Goal: Task Accomplishment & Management: Complete application form

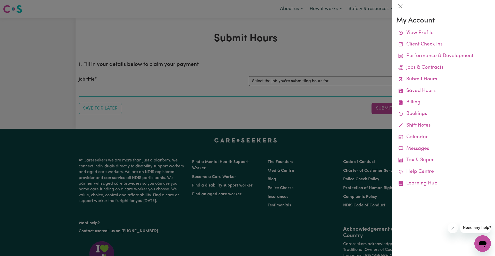
click at [351, 48] on div at bounding box center [247, 128] width 495 height 256
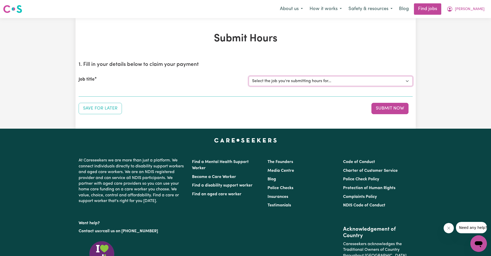
click at [338, 80] on select "Select the job you're submitting hours for... [[PERSON_NAME] fan-[PERSON_NAME]]…" at bounding box center [331, 81] width 164 height 10
click at [334, 79] on select "Select the job you're submitting hours for... [[PERSON_NAME] fan-[PERSON_NAME]]…" at bounding box center [331, 81] width 164 height 10
select select "4549"
click at [249, 76] on select "Select the job you're submitting hours for... [[PERSON_NAME] fan-[PERSON_NAME]]…" at bounding box center [331, 81] width 164 height 10
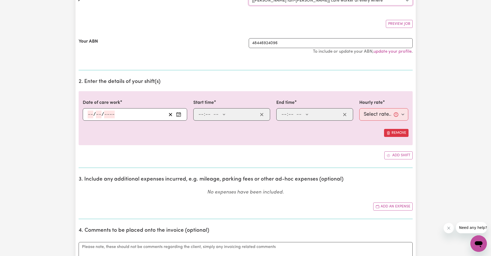
scroll to position [81, 0]
click at [178, 116] on button "Enter the date of care work" at bounding box center [179, 114] width 8 height 8
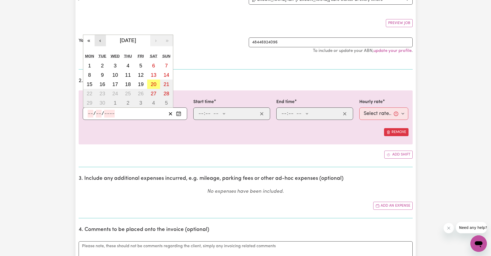
click at [99, 43] on button "‹" at bounding box center [100, 40] width 11 height 11
click at [140, 64] on abbr "1" at bounding box center [141, 66] width 3 height 6
type input "[DATE]"
type input "1"
type input "8"
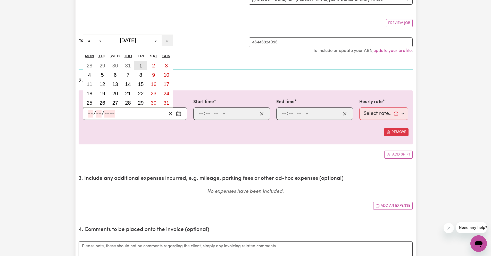
type input "2025"
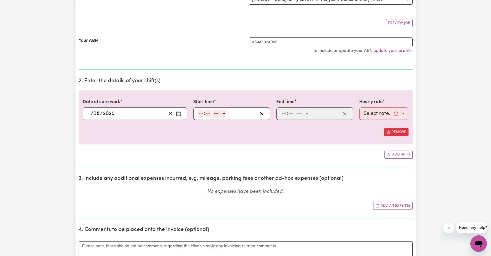
scroll to position [99, 0]
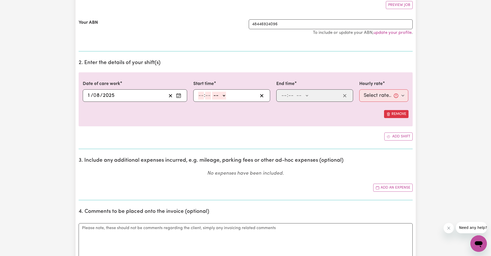
click at [202, 95] on input "number" at bounding box center [201, 96] width 6 height 8
type input "12"
type input "00"
click at [181, 97] on button "Enter the date of care work" at bounding box center [179, 96] width 8 height 8
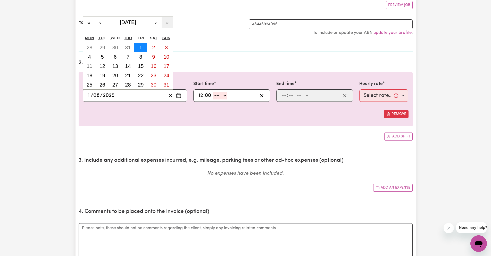
click at [142, 50] on abbr "1" at bounding box center [141, 48] width 3 height 6
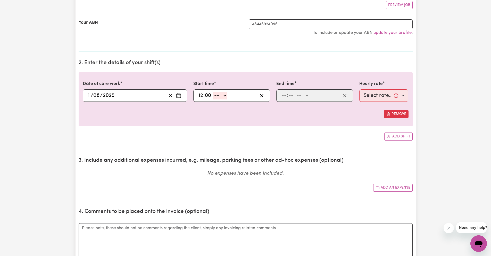
click at [224, 99] on select "-- AM PM" at bounding box center [220, 96] width 14 height 8
select select "pm"
click at [213, 92] on select "-- AM PM" at bounding box center [220, 96] width 14 height 8
type input "12:00"
type input "0"
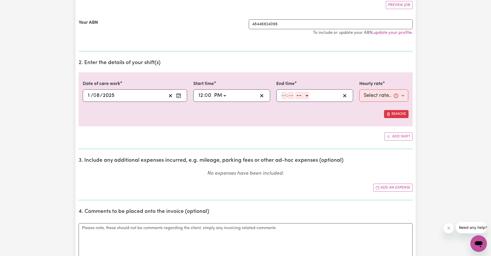
click at [284, 96] on input "number" at bounding box center [284, 96] width 6 height 8
type input "6"
type input "00"
click at [303, 95] on select "-- AM PM" at bounding box center [302, 96] width 14 height 8
select select "pm"
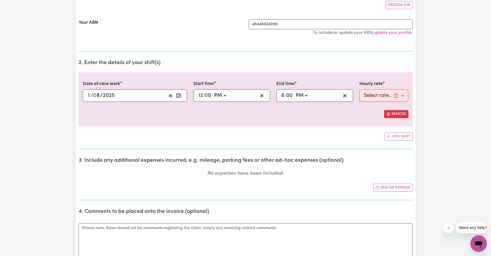
click at [295, 92] on select "-- AM PM" at bounding box center [302, 96] width 14 height 8
type input "18:00"
type input "0"
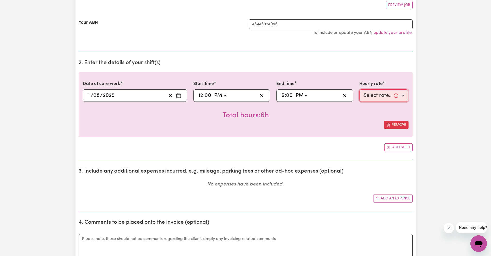
click at [381, 100] on select "Select rate... $57.17 (Weekday) $67.57 ([DATE]) $77.96 ([DATE]) $77.96 (Public …" at bounding box center [384, 95] width 49 height 12
select select "57.17-Weekday"
click at [360, 89] on select "Select rate... $57.17 (Weekday) $67.57 ([DATE]) $77.96 ([DATE]) $77.96 (Public …" at bounding box center [384, 95] width 49 height 12
drag, startPoint x: 381, startPoint y: 101, endPoint x: 384, endPoint y: 113, distance: 12.0
click at [384, 113] on div "Total hours: 6h" at bounding box center [246, 111] width 326 height 19
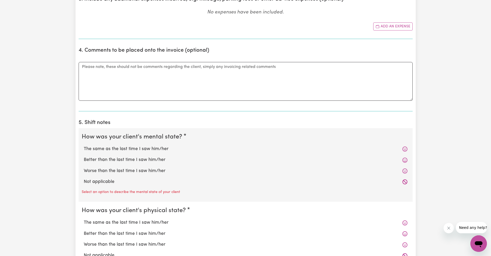
scroll to position [271, 0]
click at [214, 148] on label "The same as the last time I saw him/her" at bounding box center [246, 148] width 324 height 7
click at [84, 145] on input "The same as the last time I saw him/her" at bounding box center [84, 145] width 0 height 0
radio input "true"
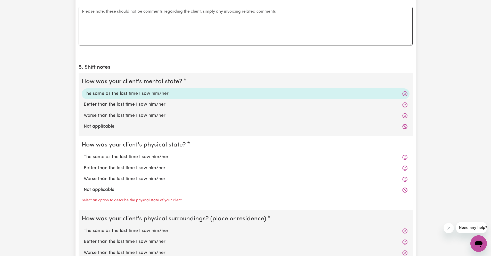
scroll to position [327, 0]
click at [184, 156] on label "The same as the last time I saw him/her" at bounding box center [246, 155] width 324 height 7
click at [84, 152] on input "The same as the last time I saw him/her" at bounding box center [84, 152] width 0 height 0
radio input "true"
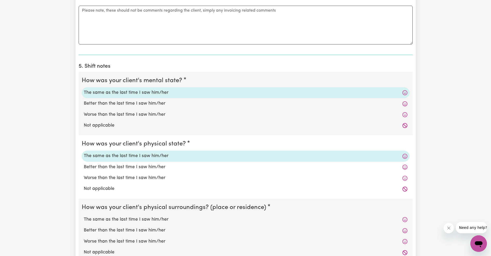
scroll to position [401, 0]
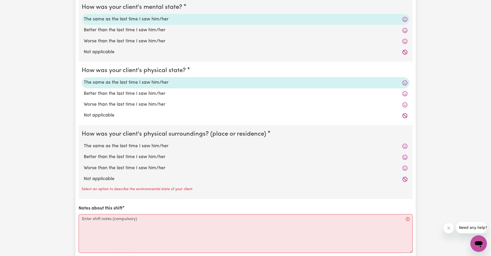
click at [174, 147] on label "The same as the last time I saw him/her" at bounding box center [246, 146] width 324 height 7
click at [84, 143] on input "The same as the last time I saw him/her" at bounding box center [84, 142] width 0 height 0
radio input "true"
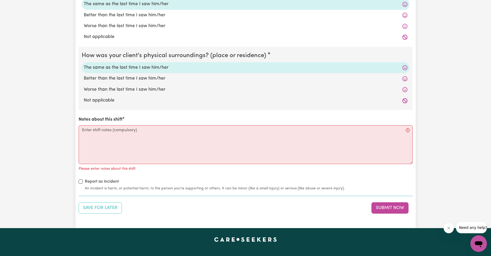
scroll to position [479, 0]
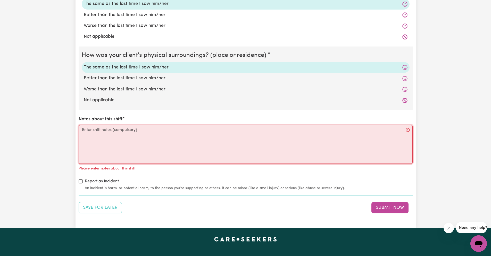
click at [271, 135] on textarea "Notes about this shift" at bounding box center [246, 144] width 334 height 39
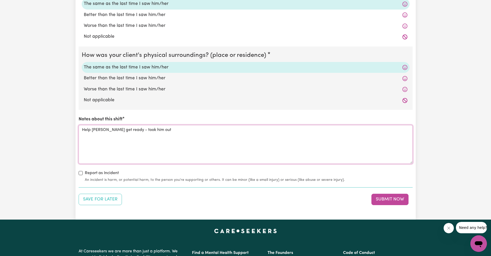
drag, startPoint x: 198, startPoint y: 134, endPoint x: 102, endPoint y: 131, distance: 96.3
click at [92, 130] on textarea "Help [PERSON_NAME] get ready - took him out" at bounding box center [246, 144] width 334 height 39
click at [133, 130] on textarea "Help [PERSON_NAME] get ready - took him out" at bounding box center [246, 144] width 334 height 39
click at [122, 131] on textarea "Help [PERSON_NAME] get ready - took him out" at bounding box center [246, 144] width 334 height 39
drag, startPoint x: 186, startPoint y: 137, endPoint x: 63, endPoint y: 124, distance: 124.3
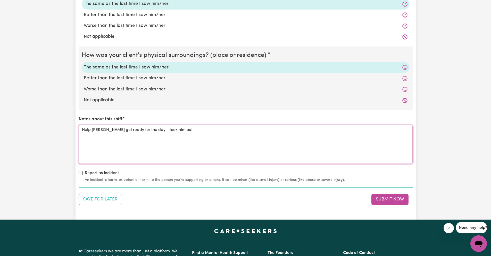
click at [195, 144] on textarea "Help [PERSON_NAME] get ready for the day - took him out" at bounding box center [246, 144] width 334 height 39
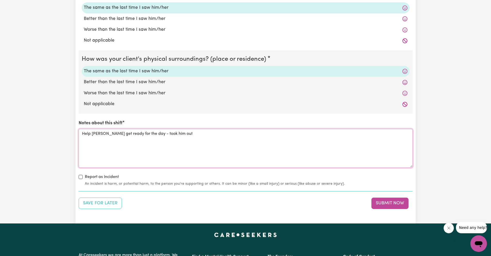
scroll to position [476, 0]
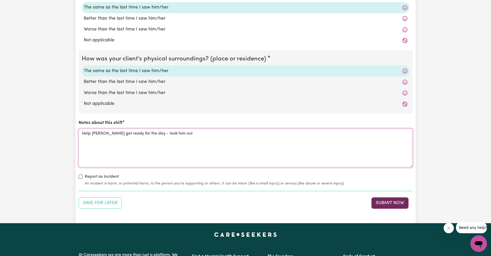
type textarea "Help [PERSON_NAME] get ready for the day - took him out"
click at [379, 200] on button "Submit Now" at bounding box center [390, 202] width 37 height 11
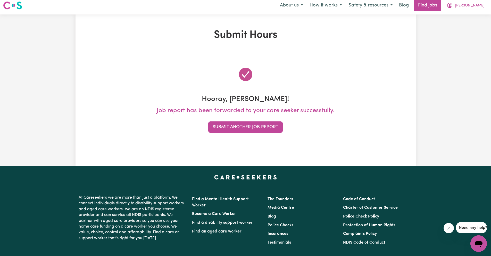
scroll to position [0, 0]
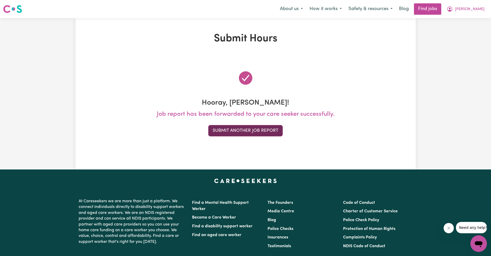
click at [274, 133] on button "Submit Another Job Report" at bounding box center [245, 130] width 75 height 11
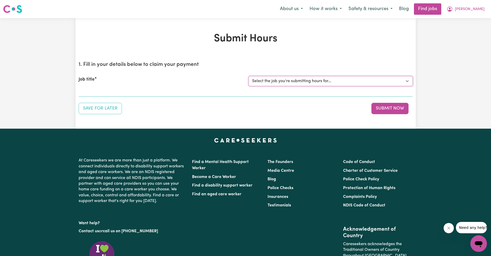
click at [347, 86] on select "Select the job you're submitting hours for... [[PERSON_NAME] fan-[PERSON_NAME]]…" at bounding box center [331, 81] width 164 height 10
select select "4549"
click at [249, 76] on select "Select the job you're submitting hours for... [[PERSON_NAME] fan-[PERSON_NAME]]…" at bounding box center [331, 81] width 164 height 10
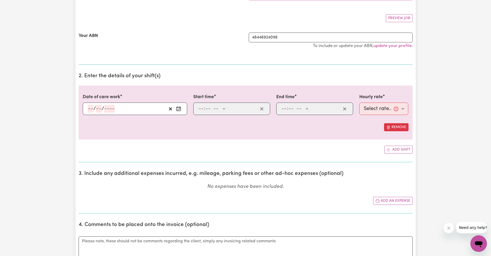
scroll to position [87, 0]
click at [179, 109] on circle "Enter the date of care work" at bounding box center [179, 109] width 1 height 1
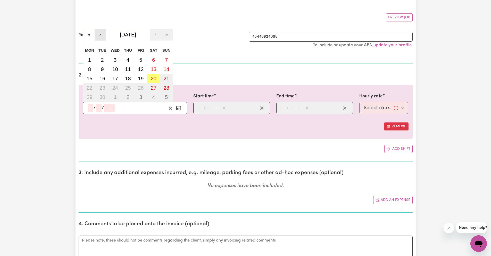
click at [96, 39] on button "‹" at bounding box center [100, 34] width 11 height 11
click at [154, 60] on abbr "2" at bounding box center [153, 60] width 3 height 6
type input "[DATE]"
type input "2"
type input "8"
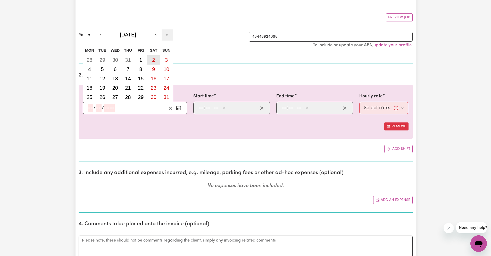
type input "2025"
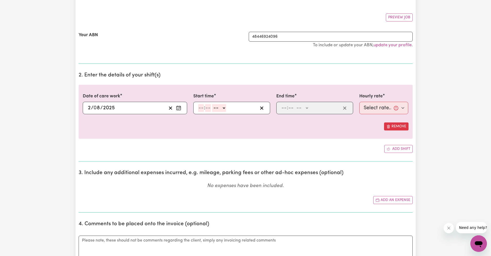
click at [200, 108] on input "number" at bounding box center [201, 108] width 6 height 8
click at [179, 107] on icon "Enter the date of care work" at bounding box center [178, 107] width 5 height 5
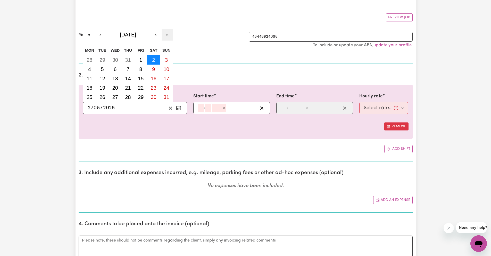
click at [154, 63] on button "2" at bounding box center [153, 59] width 13 height 9
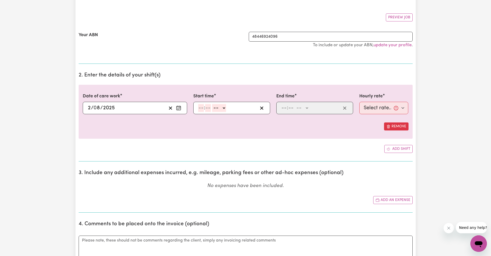
click at [201, 109] on input "number" at bounding box center [201, 108] width 6 height 8
type input "12"
type input "00"
click at [220, 108] on select "-- AM PM" at bounding box center [220, 108] width 14 height 8
select select "pm"
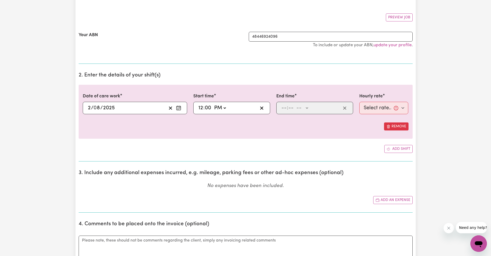
click at [213, 104] on select "-- AM PM" at bounding box center [220, 108] width 14 height 8
type input "12:00"
type input "0"
click at [286, 107] on input "number" at bounding box center [284, 108] width 6 height 8
type input "6"
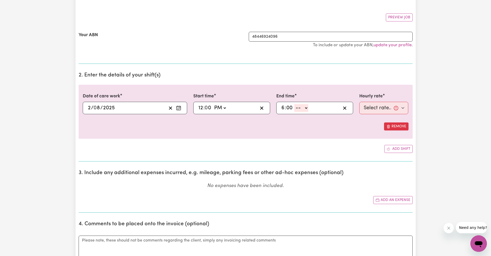
type input "00"
click at [297, 107] on select "-- AM PM" at bounding box center [302, 108] width 14 height 8
select select "pm"
click at [295, 104] on select "-- AM PM" at bounding box center [302, 108] width 14 height 8
type input "18:00"
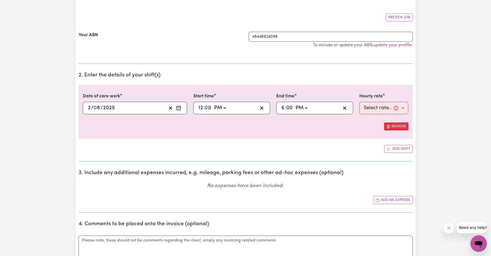
type input "0"
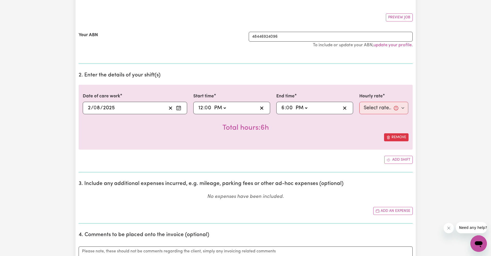
click at [199, 108] on input "12" at bounding box center [200, 108] width 5 height 8
type input "13:00"
type input "1"
type input "23:00"
type input "11"
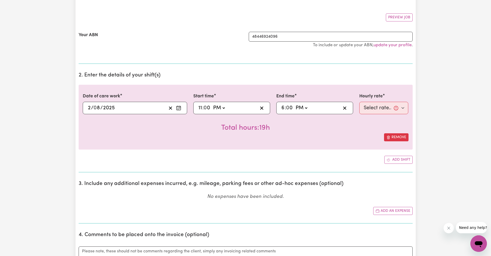
click at [218, 108] on select "AM PM" at bounding box center [219, 108] width 14 height 8
select select "am"
click at [212, 104] on select "AM PM" at bounding box center [219, 108] width 14 height 8
type input "11:00"
click at [280, 110] on div "18:00 6 : 0 0 AM PM" at bounding box center [315, 108] width 77 height 12
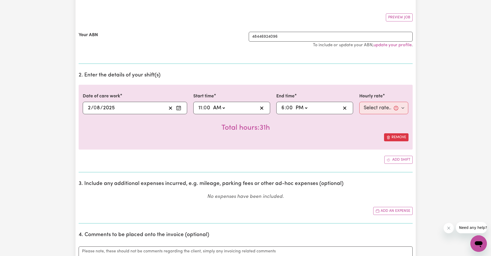
click at [283, 110] on input "6" at bounding box center [283, 108] width 4 height 8
type input "17:00"
type input "5"
click at [314, 126] on div "Total hours: 6h" at bounding box center [246, 123] width 326 height 19
click at [377, 110] on select "Select rate... $57.17 (Weekday) $67.57 ([DATE]) $77.96 ([DATE]) $77.96 (Public …" at bounding box center [384, 108] width 49 height 12
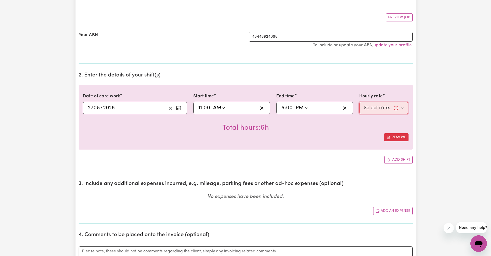
select select "67.57-[DATE]"
click at [360, 102] on select "Select rate... $57.17 (Weekday) $67.57 ([DATE]) $77.96 ([DATE]) $77.96 (Public …" at bounding box center [384, 108] width 49 height 12
click at [181, 111] on button "Enter the date of care work" at bounding box center [179, 108] width 8 height 8
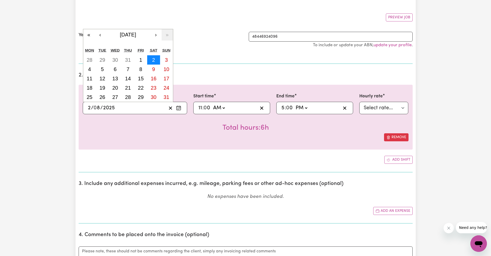
click at [154, 62] on abbr "2" at bounding box center [153, 60] width 3 height 6
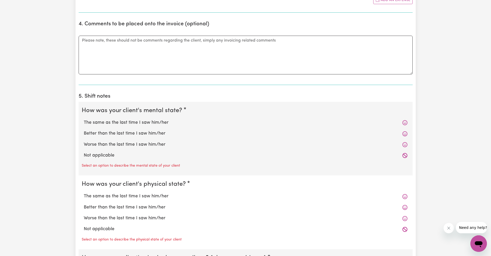
click at [177, 123] on label "The same as the last time I saw him/her" at bounding box center [246, 122] width 324 height 7
click at [84, 119] on input "The same as the last time I saw him/her" at bounding box center [84, 119] width 0 height 0
radio input "true"
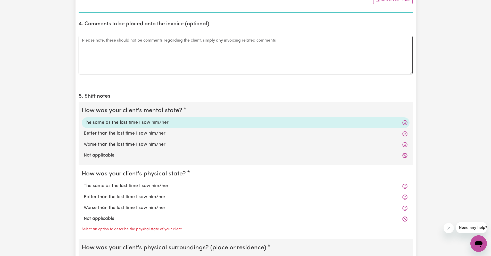
scroll to position [377, 0]
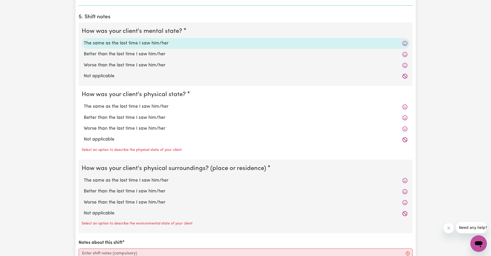
click at [169, 109] on label "The same as the last time I saw him/her" at bounding box center [246, 106] width 324 height 7
click at [84, 103] on input "The same as the last time I saw him/her" at bounding box center [84, 103] width 0 height 0
radio input "true"
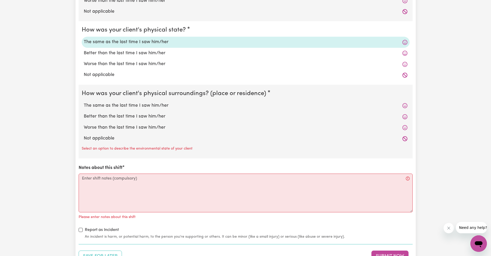
scroll to position [442, 0]
click at [192, 106] on label "The same as the last time I saw him/her" at bounding box center [246, 104] width 324 height 7
click at [84, 101] on input "The same as the last time I saw him/her" at bounding box center [84, 101] width 0 height 0
radio input "true"
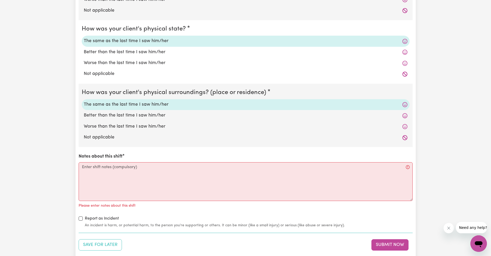
scroll to position [498, 0]
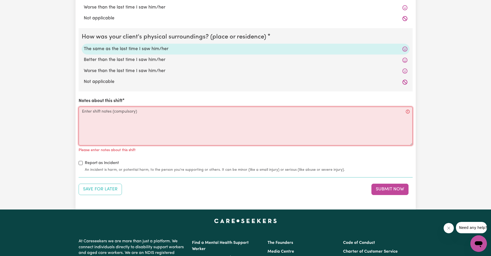
click at [173, 125] on textarea "Notes about this shift" at bounding box center [246, 126] width 334 height 39
paste textarea "Help [PERSON_NAME] get ready for the day - took him out"
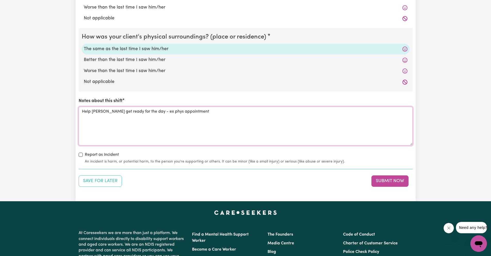
type textarea "Help [PERSON_NAME] get ready for the day - ex phys appointment"
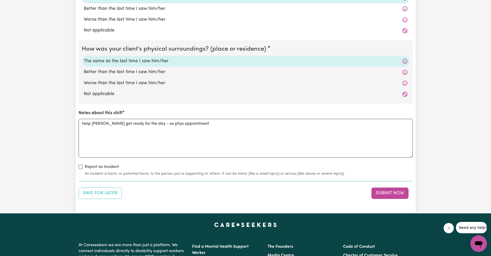
scroll to position [532, 0]
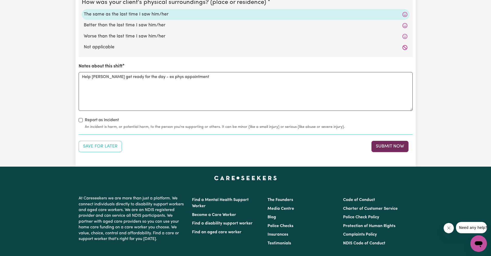
click at [378, 145] on button "Submit Now" at bounding box center [390, 146] width 37 height 11
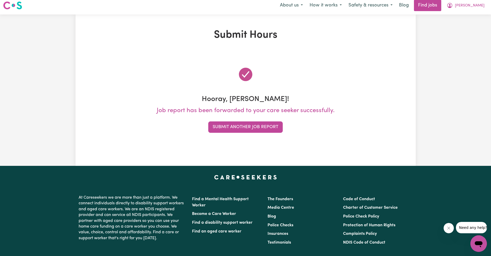
scroll to position [0, 0]
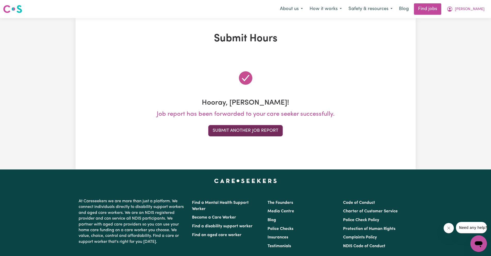
click at [249, 129] on button "Submit Another Job Report" at bounding box center [245, 130] width 75 height 11
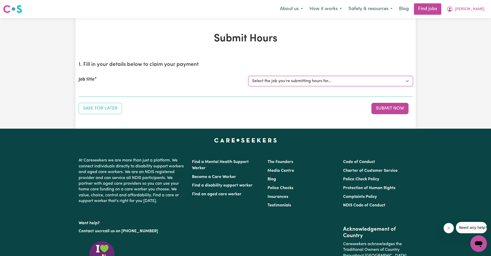
click at [343, 83] on select "Select the job you're submitting hours for... [[PERSON_NAME] fan-[PERSON_NAME]]…" at bounding box center [331, 81] width 164 height 10
select select "4549"
click at [249, 76] on select "Select the job you're submitting hours for... [[PERSON_NAME] fan-[PERSON_NAME]]…" at bounding box center [331, 81] width 164 height 10
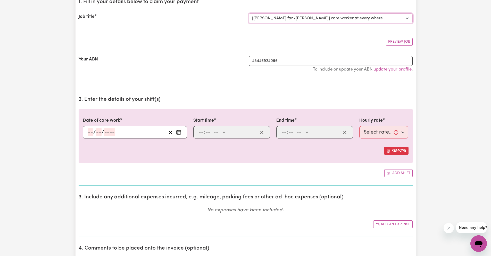
scroll to position [63, 0]
click at [181, 131] on button "Enter the date of care work" at bounding box center [179, 132] width 8 height 8
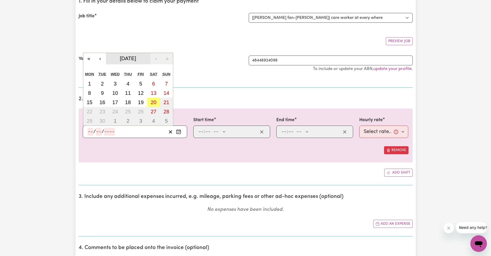
click at [107, 58] on button "[DATE]" at bounding box center [128, 58] width 44 height 11
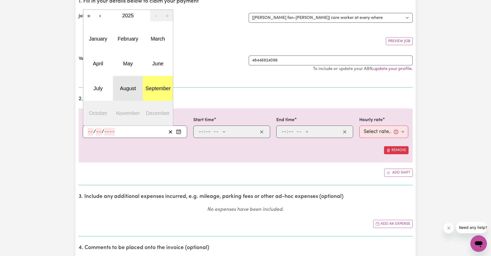
click at [130, 86] on abbr "August" at bounding box center [128, 88] width 16 height 6
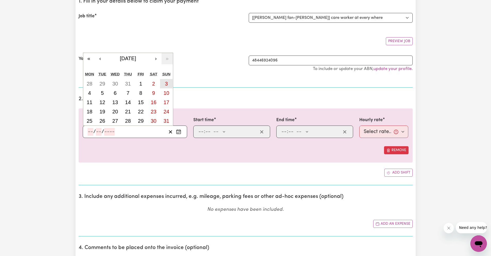
click at [170, 86] on button "3" at bounding box center [166, 83] width 13 height 9
type input "[DATE]"
type input "3"
type input "8"
type input "2025"
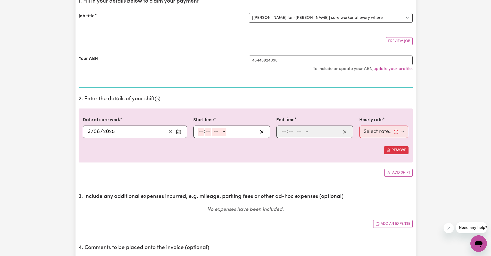
click at [201, 133] on input "number" at bounding box center [201, 132] width 6 height 8
type input "12"
type input "00"
click at [217, 132] on select "-- AM PM" at bounding box center [220, 132] width 14 height 8
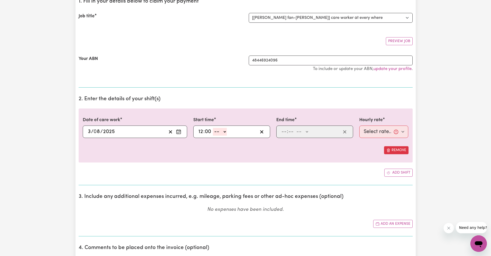
select select "pm"
click at [213, 128] on select "-- AM PM" at bounding box center [220, 132] width 14 height 8
type input "12:00"
type input "0"
click at [281, 130] on input "number" at bounding box center [284, 132] width 6 height 8
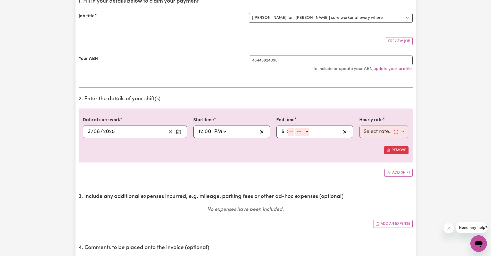
type input "6"
type input "00"
click at [300, 132] on select "-- AM PM" at bounding box center [302, 132] width 14 height 8
select select "pm"
click at [295, 128] on select "-- AM PM" at bounding box center [302, 132] width 14 height 8
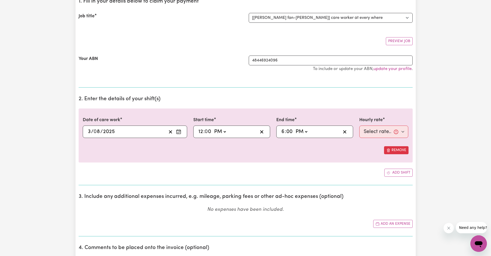
type input "18:00"
type input "0"
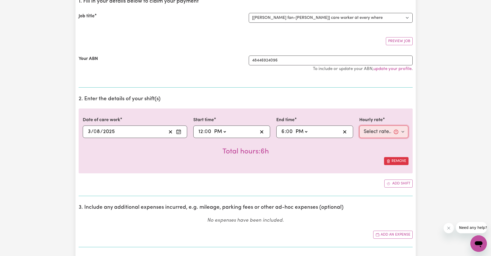
click at [390, 136] on select "Select rate... $57.17 (Weekday) $67.57 ([DATE]) $77.96 ([DATE]) $77.96 (Public …" at bounding box center [384, 131] width 49 height 12
select select "77.96-[DATE]"
click at [360, 125] on select "Select rate... $57.17 (Weekday) $67.57 ([DATE]) $77.96 ([DATE]) $77.96 (Public …" at bounding box center [384, 131] width 49 height 12
click at [179, 161] on div "Remove" at bounding box center [246, 161] width 326 height 8
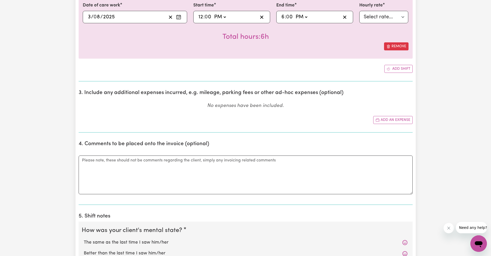
scroll to position [268, 0]
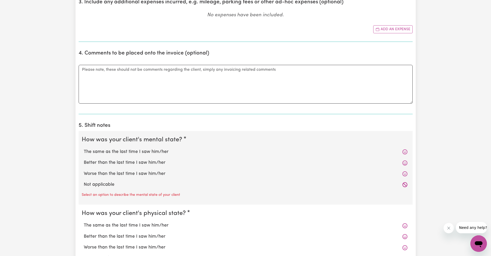
click at [161, 156] on div "The same as the last time I saw him/her" at bounding box center [246, 151] width 328 height 11
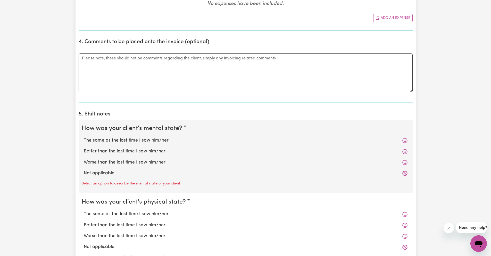
click at [177, 139] on label "The same as the last time I saw him/her" at bounding box center [246, 140] width 324 height 7
click at [84, 137] on input "The same as the last time I saw him/her" at bounding box center [84, 137] width 0 height 0
radio input "true"
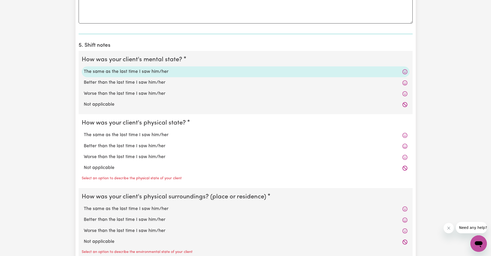
scroll to position [348, 0]
click at [164, 135] on label "The same as the last time I saw him/her" at bounding box center [246, 134] width 324 height 7
click at [84, 131] on input "The same as the last time I saw him/her" at bounding box center [84, 131] width 0 height 0
radio input "true"
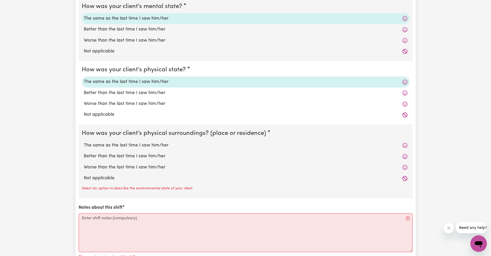
scroll to position [403, 0]
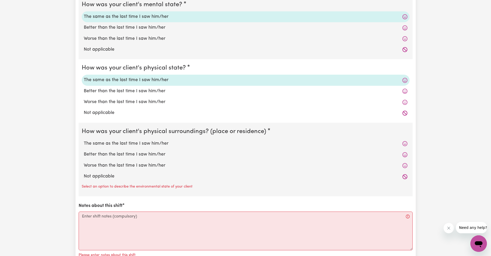
click at [190, 144] on label "The same as the last time I saw him/her" at bounding box center [246, 143] width 324 height 7
click at [84, 140] on input "The same as the last time I saw him/her" at bounding box center [84, 140] width 0 height 0
radio input "true"
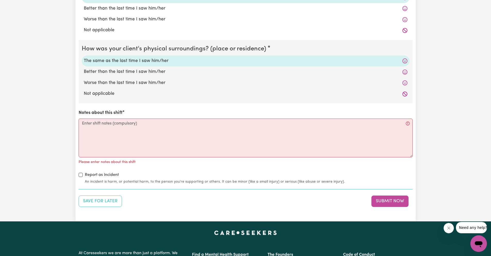
scroll to position [486, 0]
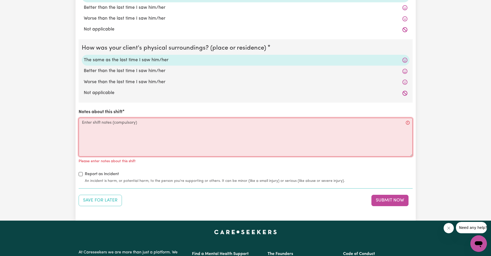
click at [198, 149] on textarea "Notes about this shift" at bounding box center [246, 137] width 334 height 39
paste textarea "Help [PERSON_NAME] get ready for the day - took him out"
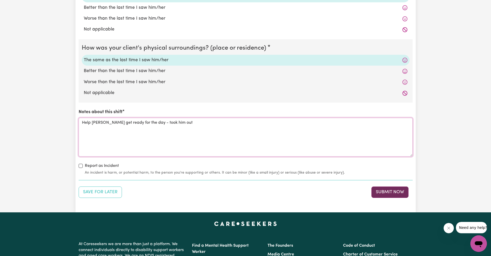
type textarea "Help [PERSON_NAME] get ready for the day - took him out"
click at [389, 194] on button "Submit Now" at bounding box center [390, 191] width 37 height 11
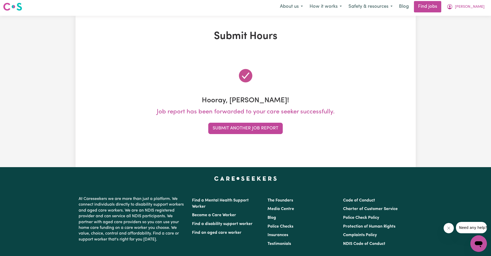
scroll to position [0, 0]
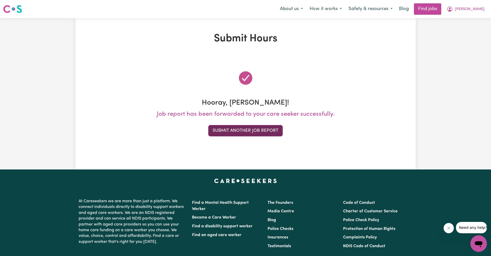
click at [263, 131] on button "Submit Another Job Report" at bounding box center [245, 130] width 75 height 11
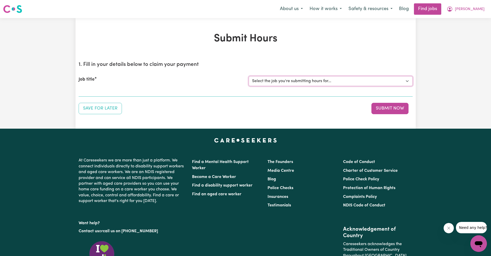
click at [386, 78] on select "Select the job you're submitting hours for... [[PERSON_NAME] fan-[PERSON_NAME]]…" at bounding box center [331, 81] width 164 height 10
select select "4549"
click at [249, 76] on select "Select the job you're submitting hours for... [[PERSON_NAME] fan-[PERSON_NAME]]…" at bounding box center [331, 81] width 164 height 10
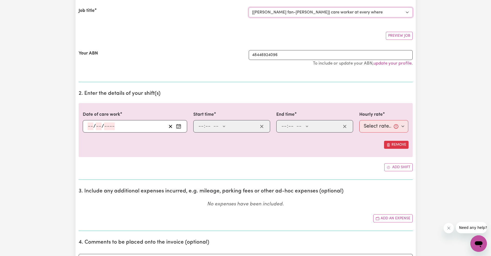
scroll to position [71, 0]
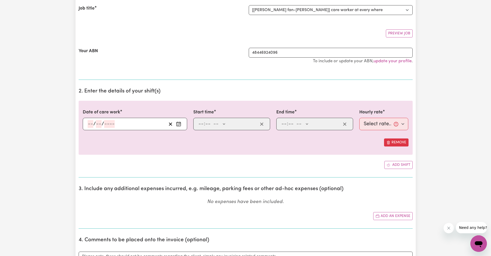
click at [181, 126] on icon "Enter the date of care work" at bounding box center [178, 123] width 5 height 5
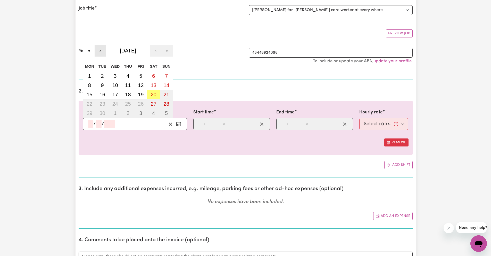
click at [103, 52] on button "‹" at bounding box center [100, 50] width 11 height 11
click at [155, 85] on button "9" at bounding box center [153, 84] width 13 height 9
type input "[DATE]"
type input "9"
type input "8"
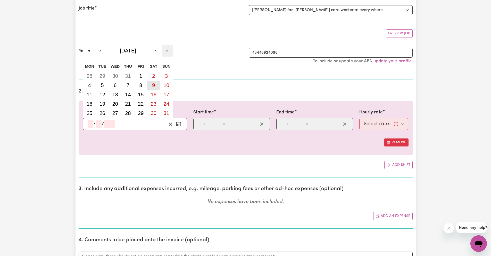
type input "2025"
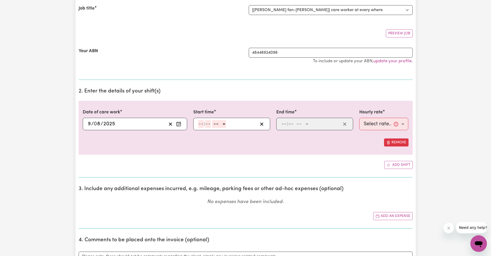
click at [200, 123] on input "number" at bounding box center [201, 124] width 6 height 8
type input "12"
type input "00"
click at [223, 120] on select "-- AM PM" at bounding box center [220, 124] width 14 height 8
select select "pm"
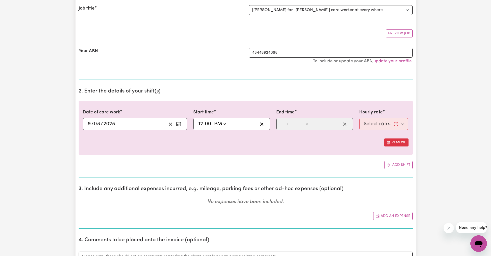
click at [213, 120] on select "-- AM PM" at bounding box center [220, 124] width 14 height 8
type input "12:00"
type input "0"
click at [287, 126] on span ":" at bounding box center [287, 124] width 1 height 6
click at [286, 126] on input "number" at bounding box center [284, 124] width 6 height 8
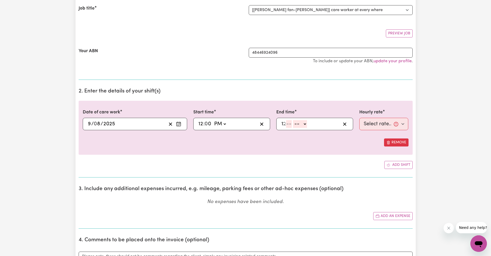
type input "12"
type input "0"
click at [287, 125] on span ":" at bounding box center [287, 124] width 1 height 6
click at [285, 124] on input "12" at bounding box center [283, 124] width 5 height 8
type input "6"
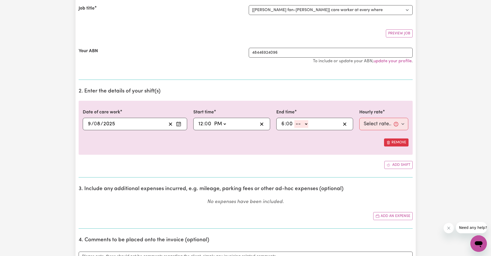
click at [306, 123] on select "-- AM PM" at bounding box center [302, 124] width 14 height 8
select select "pm"
click at [295, 120] on select "-- AM PM" at bounding box center [302, 124] width 14 height 8
type input "18:00"
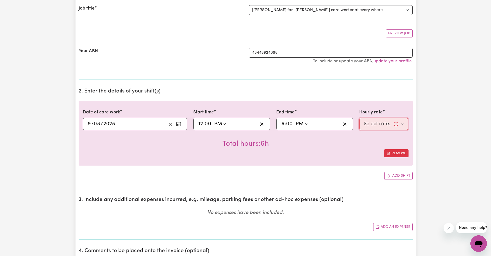
click at [393, 125] on select "Select rate... $57.17 (Weekday) $67.57 ([DATE]) $77.96 ([DATE]) $77.96 (Public …" at bounding box center [384, 124] width 49 height 12
select select "67.57-[DATE]"
click at [360, 118] on select "Select rate... $57.17 (Weekday) $67.57 ([DATE]) $77.96 ([DATE]) $77.96 (Public …" at bounding box center [384, 124] width 49 height 12
click at [178, 127] on button "Enter the date of care work" at bounding box center [179, 124] width 8 height 8
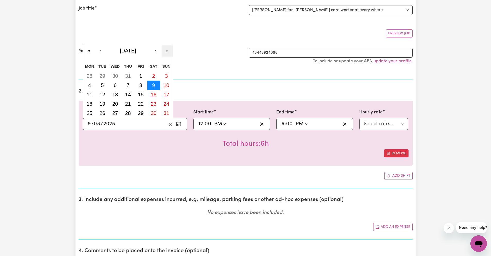
click at [152, 84] on button "9" at bounding box center [153, 84] width 13 height 9
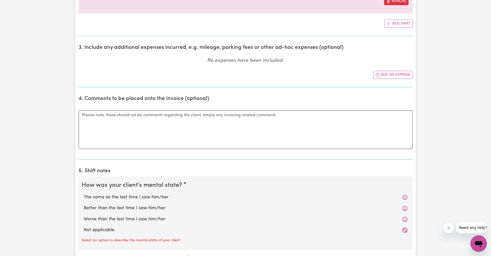
scroll to position [315, 0]
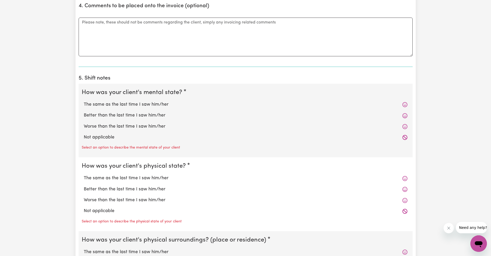
click at [138, 103] on label "The same as the last time I saw him/her" at bounding box center [246, 104] width 324 height 7
click at [84, 101] on input "The same as the last time I saw him/her" at bounding box center [84, 101] width 0 height 0
radio input "true"
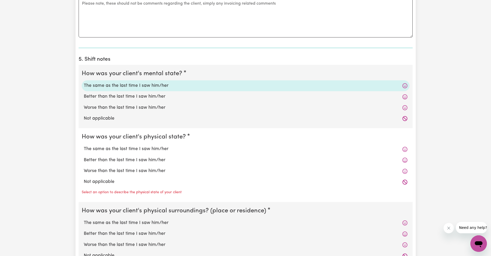
scroll to position [355, 0]
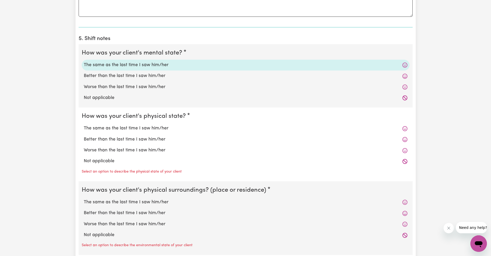
click at [131, 128] on label "The same as the last time I saw him/her" at bounding box center [246, 128] width 324 height 7
click at [84, 125] on input "The same as the last time I saw him/her" at bounding box center [84, 125] width 0 height 0
radio input "true"
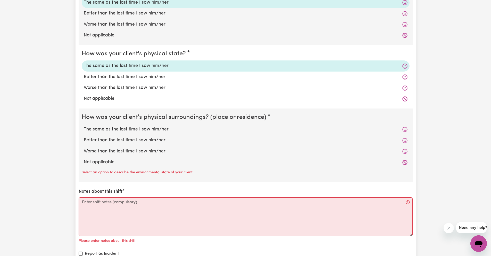
scroll to position [418, 0]
click at [161, 126] on label "The same as the last time I saw him/her" at bounding box center [246, 129] width 324 height 7
click at [84, 126] on input "The same as the last time I saw him/her" at bounding box center [84, 125] width 0 height 0
radio input "true"
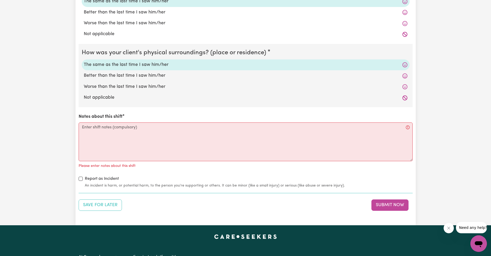
scroll to position [482, 0]
click at [166, 145] on textarea "Notes about this shift" at bounding box center [246, 141] width 334 height 39
paste textarea "Help [PERSON_NAME] get ready for the day - took him out"
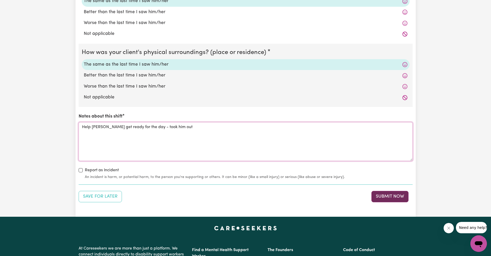
type textarea "Help [PERSON_NAME] get ready for the day - took him out"
click at [384, 200] on button "Submit Now" at bounding box center [390, 196] width 37 height 11
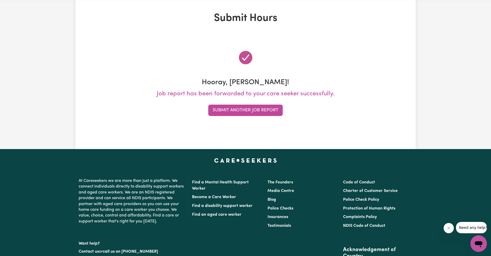
scroll to position [0, 0]
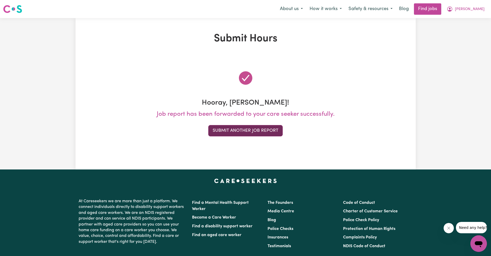
click at [273, 134] on button "Submit Another Job Report" at bounding box center [245, 130] width 75 height 11
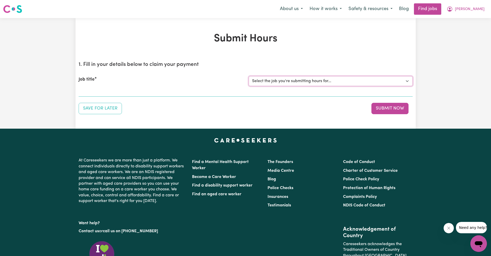
click at [345, 85] on select "Select the job you're submitting hours for... [[PERSON_NAME] fan-[PERSON_NAME]]…" at bounding box center [331, 81] width 164 height 10
select select "4549"
click at [249, 76] on select "Select the job you're submitting hours for... [[PERSON_NAME] fan-[PERSON_NAME]]…" at bounding box center [331, 81] width 164 height 10
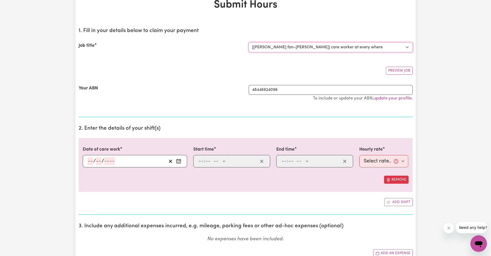
scroll to position [35, 0]
click at [182, 160] on button "Enter the date of care work" at bounding box center [179, 160] width 8 height 8
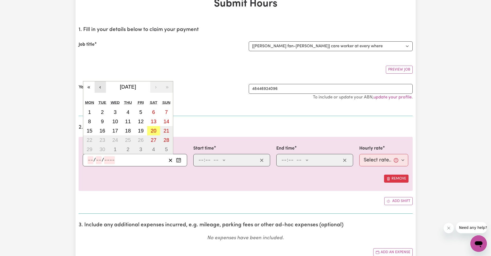
click at [98, 89] on button "‹" at bounding box center [100, 86] width 11 height 11
click at [163, 123] on button "10" at bounding box center [166, 121] width 13 height 9
type input "[DATE]"
type input "10"
type input "8"
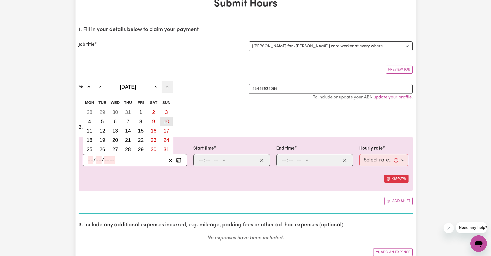
type input "2025"
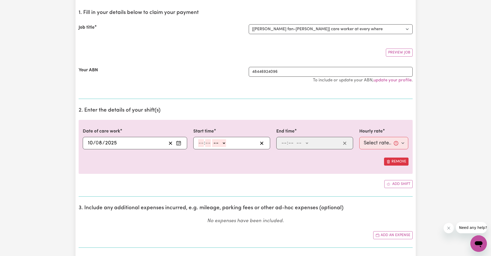
scroll to position [53, 0]
click at [201, 142] on input "number" at bounding box center [201, 142] width 6 height 8
type input "12"
type input "00"
click at [222, 141] on select "-- AM PM" at bounding box center [220, 142] width 14 height 8
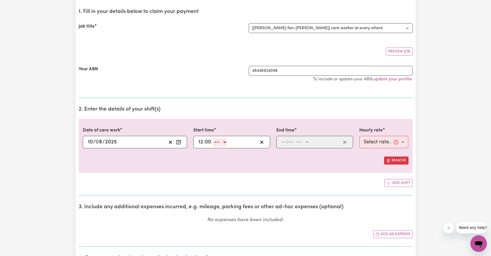
select select "pm"
click at [213, 138] on select "-- AM PM" at bounding box center [220, 142] width 14 height 8
type input "12:00"
type input "0"
click at [282, 142] on input "number" at bounding box center [284, 142] width 6 height 8
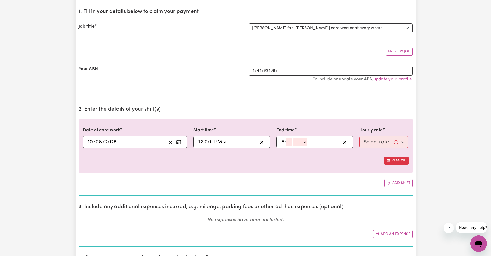
type input "6"
type input "00"
click at [299, 141] on select "-- AM PM" at bounding box center [302, 142] width 14 height 8
select select "pm"
click at [295, 138] on select "-- AM PM" at bounding box center [302, 142] width 14 height 8
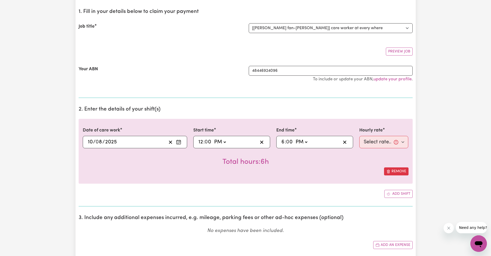
type input "18:00"
type input "0"
click at [376, 140] on select "Select rate... $57.17 (Weekday) $67.57 ([DATE]) $77.96 ([DATE]) $77.96 (Public …" at bounding box center [384, 142] width 49 height 12
select select "77.96-[DATE]"
click at [360, 136] on select "Select rate... $57.17 (Weekday) $67.57 ([DATE]) $77.96 ([DATE]) $77.96 (Public …" at bounding box center [384, 142] width 49 height 12
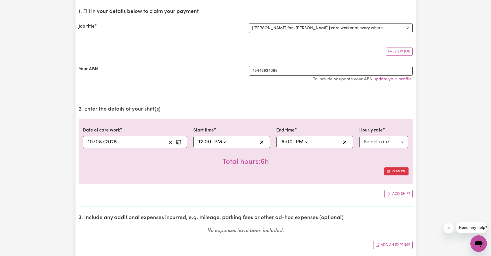
click at [180, 141] on icon "Enter the date of care work" at bounding box center [178, 141] width 5 height 5
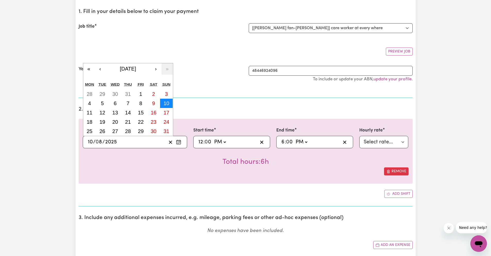
click at [169, 104] on button "10" at bounding box center [166, 103] width 13 height 9
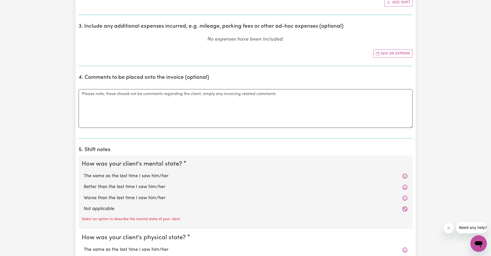
scroll to position [245, 0]
click at [156, 176] on label "The same as the last time I saw him/her" at bounding box center [246, 175] width 324 height 7
click at [84, 172] on input "The same as the last time I saw him/her" at bounding box center [84, 172] width 0 height 0
radio input "true"
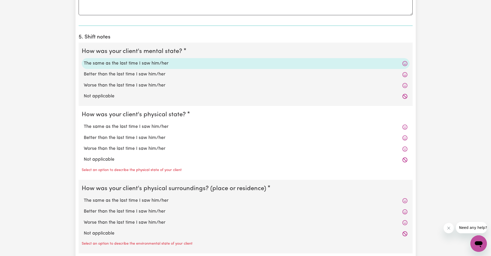
scroll to position [357, 0]
click at [165, 126] on label "The same as the last time I saw him/her" at bounding box center [246, 126] width 324 height 7
click at [84, 123] on input "The same as the last time I saw him/her" at bounding box center [84, 123] width 0 height 0
radio input "true"
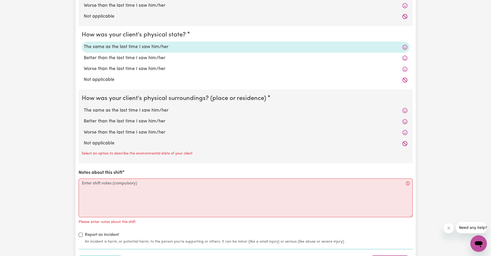
click at [189, 109] on label "The same as the last time I saw him/her" at bounding box center [246, 110] width 324 height 7
click at [84, 107] on input "The same as the last time I saw him/her" at bounding box center [84, 107] width 0 height 0
radio input "true"
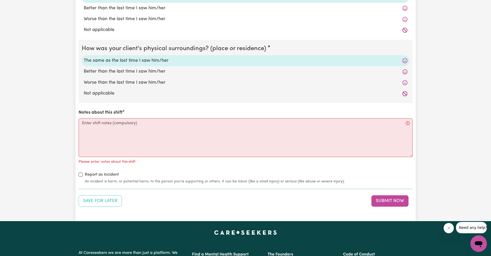
scroll to position [487, 0]
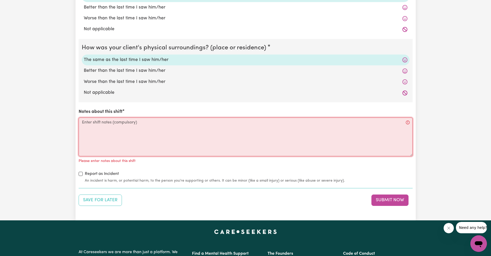
click at [130, 140] on textarea "Notes about this shift" at bounding box center [246, 136] width 334 height 39
paste textarea "Help [PERSON_NAME] get ready for the day - took him out"
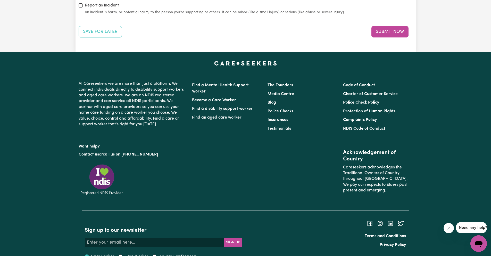
scroll to position [656, 0]
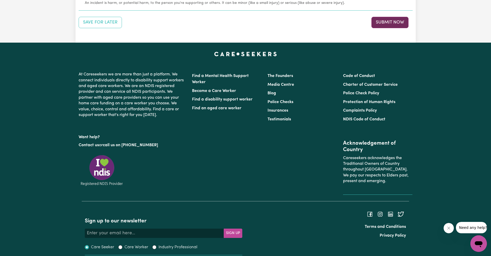
type textarea "Help [PERSON_NAME] get ready for the day - took him out"
click at [392, 25] on button "Submit Now" at bounding box center [390, 22] width 37 height 11
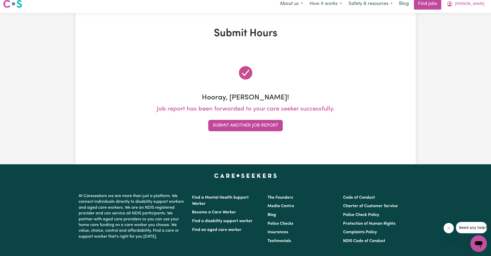
scroll to position [0, 0]
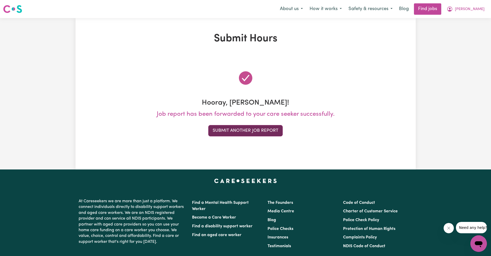
click at [265, 133] on button "Submit Another Job Report" at bounding box center [245, 130] width 75 height 11
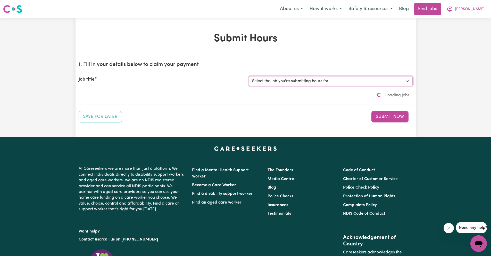
click at [320, 84] on select "Select the job you're submitting hours for... [[PERSON_NAME] fan-[PERSON_NAME]]…" at bounding box center [331, 81] width 164 height 10
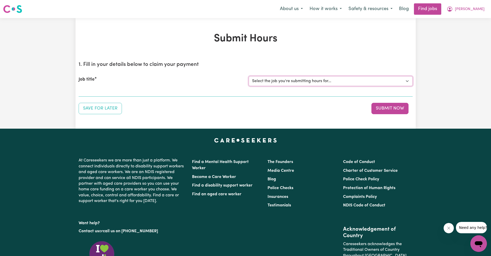
select select "4549"
click at [249, 76] on select "Select the job you're submitting hours for... [[PERSON_NAME] fan-[PERSON_NAME]]…" at bounding box center [331, 81] width 164 height 10
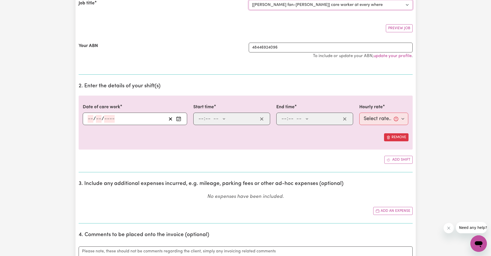
scroll to position [76, 0]
click at [181, 120] on rect "Enter the date of care work" at bounding box center [179, 119] width 4 height 4
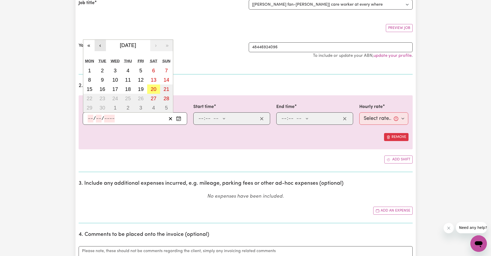
click at [100, 42] on button "‹" at bounding box center [100, 45] width 11 height 11
click at [100, 90] on abbr "12" at bounding box center [103, 89] width 6 height 6
type input "[DATE]"
type input "12"
type input "8"
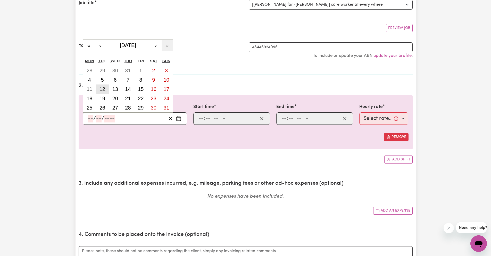
type input "2025"
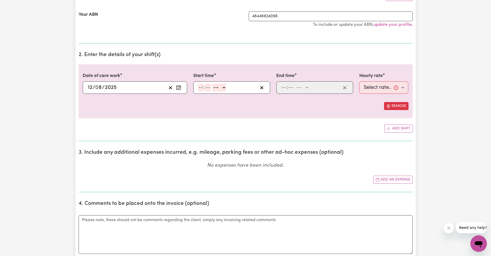
scroll to position [108, 0]
click at [203, 88] on input "number" at bounding box center [201, 87] width 6 height 8
type input "12"
type input "00"
click at [222, 87] on select "-- AM PM" at bounding box center [220, 87] width 14 height 8
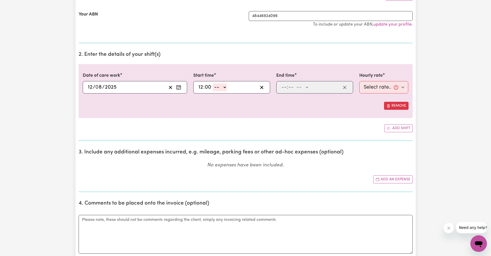
select select "pm"
click at [213, 83] on select "-- AM PM" at bounding box center [220, 87] width 14 height 8
type input "12:00"
type input "0"
click at [283, 87] on input "number" at bounding box center [284, 87] width 6 height 8
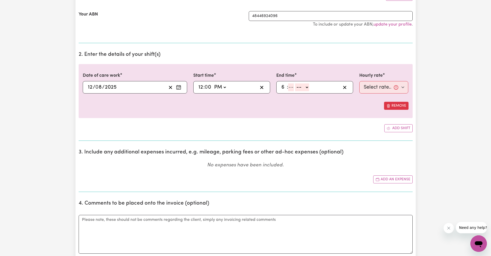
type input "6"
type input "00"
click at [300, 87] on select "-- AM PM" at bounding box center [302, 87] width 14 height 8
select select "pm"
click at [295, 83] on select "-- AM PM" at bounding box center [302, 87] width 14 height 8
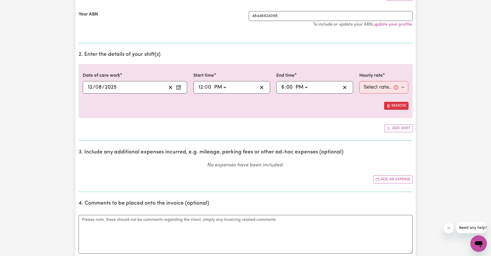
type input "18:00"
type input "0"
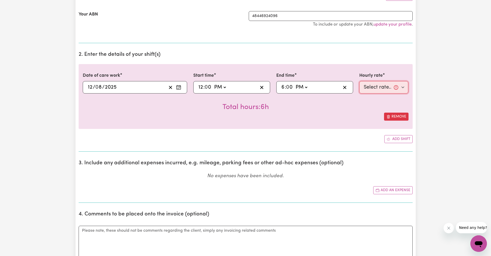
click at [381, 88] on select "Select rate... $57.17 (Weekday) $67.57 ([DATE]) $77.96 ([DATE]) $77.96 (Public …" at bounding box center [384, 87] width 49 height 12
select select "57.17-Weekday"
click at [360, 81] on select "Select rate... $57.17 (Weekday) $67.57 ([DATE]) $77.96 ([DATE]) $77.96 (Public …" at bounding box center [384, 87] width 49 height 12
click at [182, 88] on button "Enter the date of care work" at bounding box center [179, 87] width 8 height 8
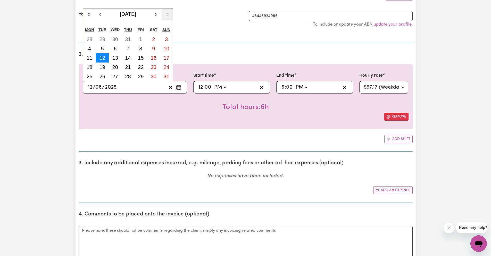
click at [101, 59] on abbr "12" at bounding box center [103, 58] width 6 height 6
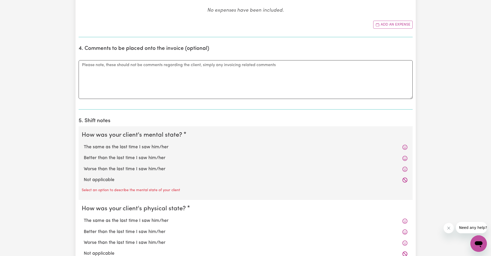
click at [161, 148] on label "The same as the last time I saw him/her" at bounding box center [246, 147] width 324 height 7
click at [84, 144] on input "The same as the last time I saw him/her" at bounding box center [84, 143] width 0 height 0
radio input "true"
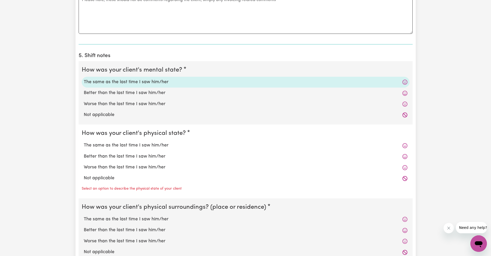
click at [169, 145] on label "The same as the last time I saw him/her" at bounding box center [246, 145] width 324 height 7
click at [84, 142] on input "The same as the last time I saw him/her" at bounding box center [84, 142] width 0 height 0
radio input "true"
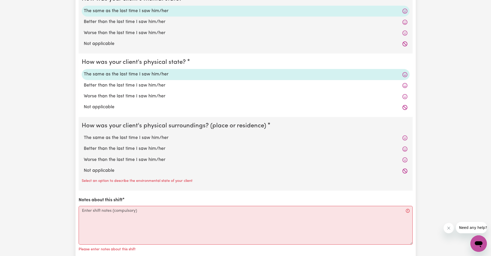
scroll to position [407, 0]
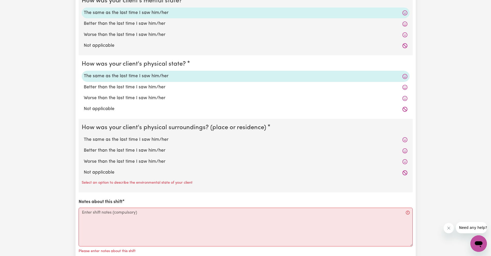
click at [175, 139] on label "The same as the last time I saw him/her" at bounding box center [246, 139] width 324 height 7
click at [84, 136] on input "The same as the last time I saw him/her" at bounding box center [84, 136] width 0 height 0
radio input "true"
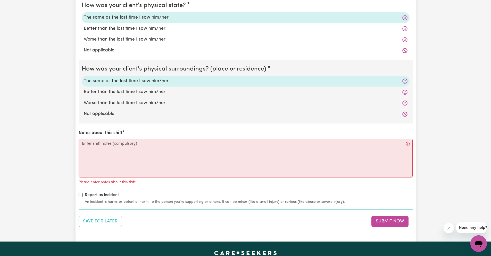
scroll to position [465, 0]
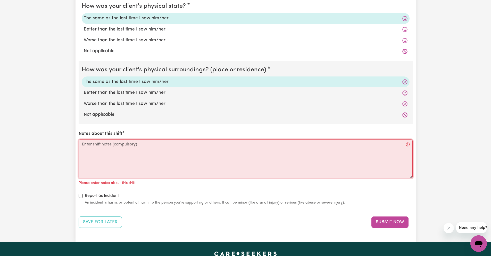
click at [175, 167] on textarea "Notes about this shift" at bounding box center [246, 158] width 334 height 39
paste textarea "Help [PERSON_NAME] get ready for the day - took him out"
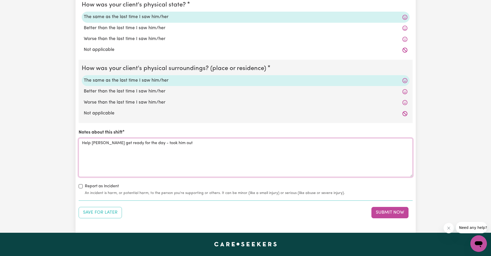
scroll to position [468, 0]
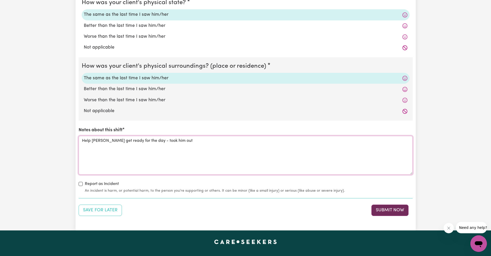
type textarea "Help [PERSON_NAME] get ready for the day - took him out"
click at [394, 209] on button "Submit Now" at bounding box center [390, 209] width 37 height 11
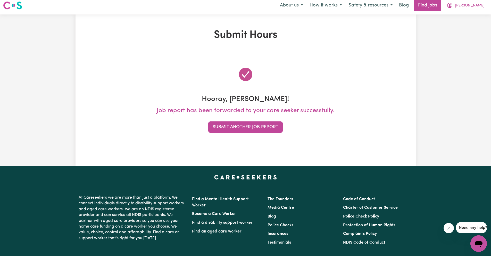
scroll to position [0, 0]
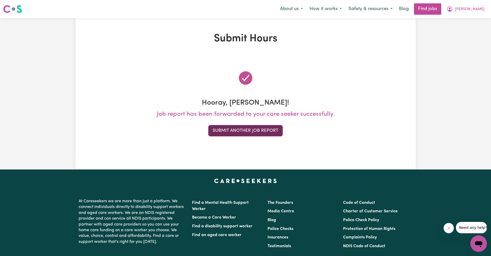
click at [220, 127] on button "Submit Another Job Report" at bounding box center [245, 130] width 75 height 11
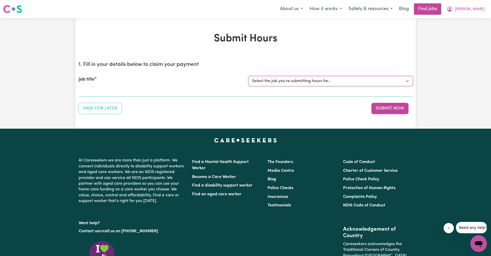
click at [297, 84] on select "Select the job you're submitting hours for... [[PERSON_NAME] fan-[PERSON_NAME]]…" at bounding box center [331, 81] width 164 height 10
select select "4549"
click at [249, 76] on select "Select the job you're submitting hours for... [[PERSON_NAME] fan-[PERSON_NAME]]…" at bounding box center [331, 81] width 164 height 10
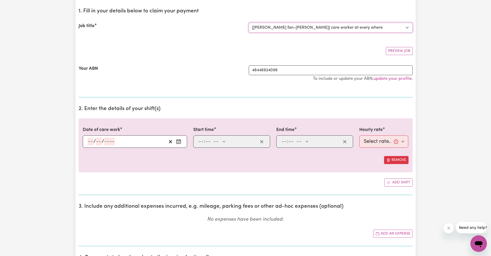
scroll to position [54, 0]
click at [180, 141] on icon "Enter the date of care work" at bounding box center [178, 141] width 5 height 5
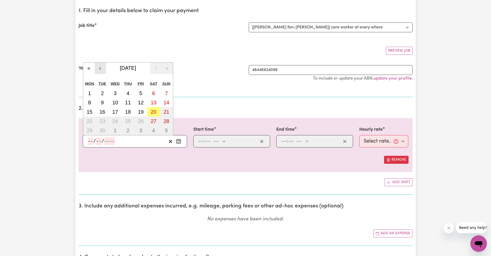
click at [98, 65] on button "‹" at bounding box center [100, 67] width 11 height 11
click at [129, 113] on abbr "14" at bounding box center [128, 112] width 6 height 6
type input "[DATE]"
type input "14"
type input "8"
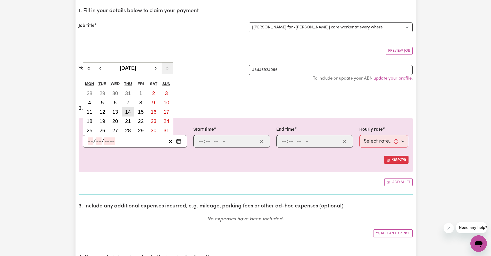
type input "2025"
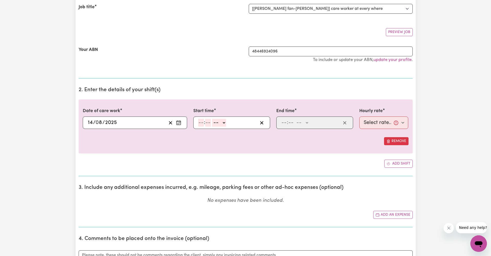
scroll to position [72, 0]
click at [199, 122] on input "number" at bounding box center [201, 122] width 6 height 8
type input "12"
type input "00"
click at [214, 124] on select "-- AM PM" at bounding box center [220, 122] width 14 height 8
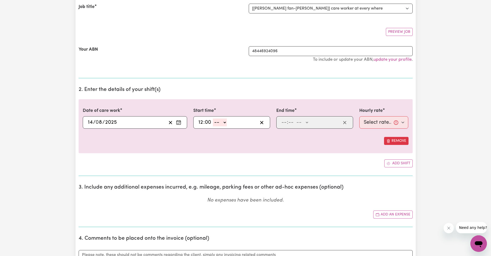
select select "am"
click at [213, 118] on select "-- AM PM" at bounding box center [220, 122] width 14 height 8
type input "00:00"
type input "0"
click at [284, 123] on input "number" at bounding box center [284, 122] width 6 height 8
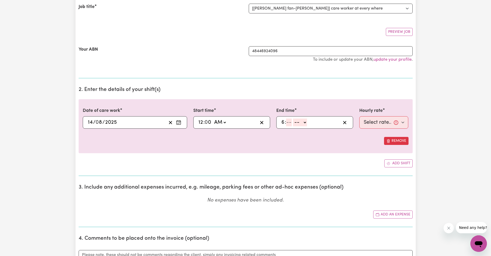
type input "6"
type input "00"
click at [299, 122] on select "-- AM PM" at bounding box center [302, 122] width 14 height 8
select select "am"
click at [295, 118] on select "-- AM PM" at bounding box center [302, 122] width 14 height 8
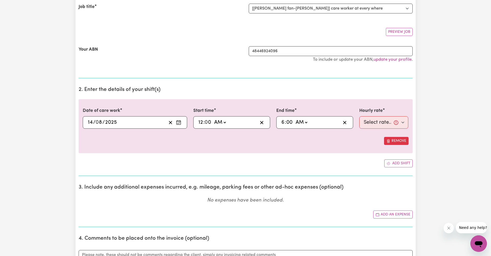
type input "06:00"
type input "0"
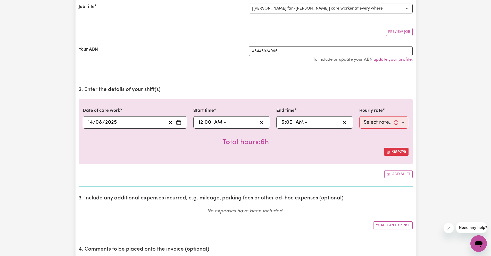
click at [318, 141] on div "Total hours: 6h" at bounding box center [246, 137] width 326 height 19
click at [371, 122] on select "Select rate... $57.17 (Weekday) $67.57 ([DATE]) $77.96 ([DATE]) $77.96 (Public …" at bounding box center [384, 122] width 49 height 12
select select "77.96-[DATE]"
click at [360, 116] on select "Select rate... $57.17 (Weekday) $67.57 ([DATE]) $77.96 ([DATE]) $77.96 (Public …" at bounding box center [384, 122] width 49 height 12
click at [310, 149] on div "Remove" at bounding box center [246, 152] width 326 height 8
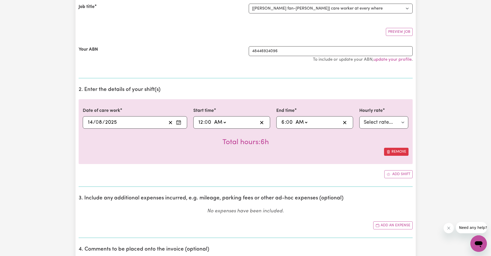
click at [181, 122] on button "Enter the date of care work" at bounding box center [179, 122] width 8 height 8
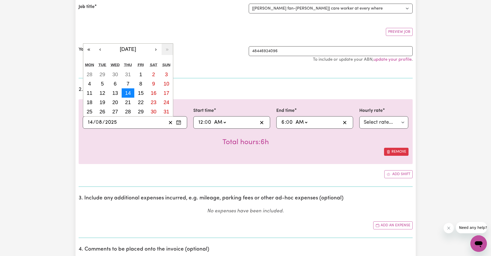
click at [128, 96] on button "14" at bounding box center [128, 92] width 13 height 9
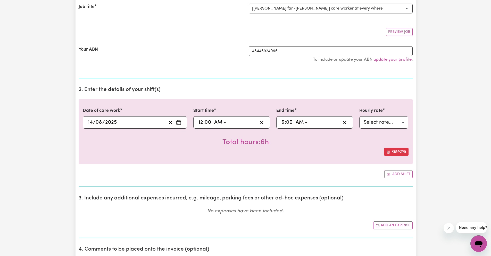
click at [277, 152] on div "Remove" at bounding box center [246, 152] width 326 height 8
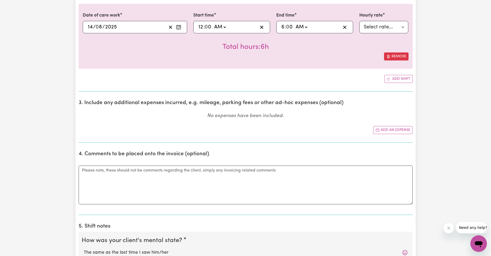
scroll to position [229, 0]
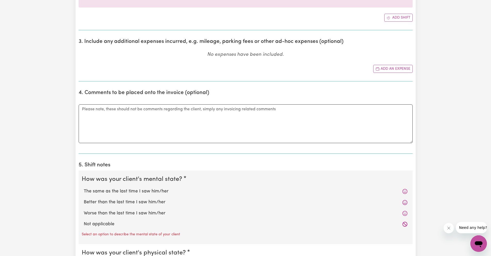
click at [162, 190] on label "The same as the last time I saw him/her" at bounding box center [246, 191] width 324 height 7
click at [84, 188] on input "The same as the last time I saw him/her" at bounding box center [84, 188] width 0 height 0
radio input "true"
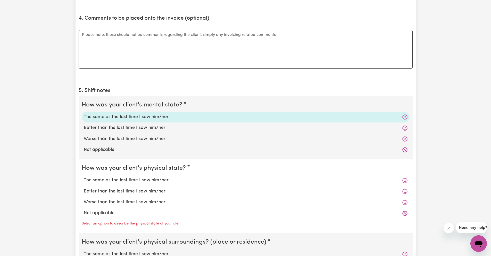
scroll to position [307, 0]
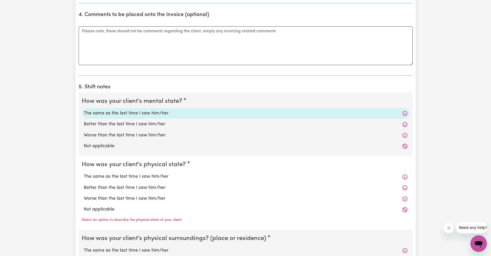
click at [154, 178] on label "The same as the last time I saw him/her" at bounding box center [246, 176] width 324 height 7
click at [84, 173] on input "The same as the last time I saw him/her" at bounding box center [84, 173] width 0 height 0
radio input "true"
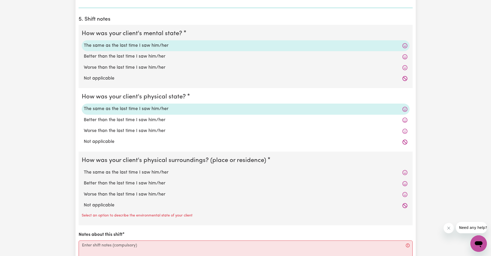
click at [184, 172] on label "The same as the last time I saw him/her" at bounding box center [246, 172] width 324 height 7
click at [84, 169] on input "The same as the last time I saw him/her" at bounding box center [84, 169] width 0 height 0
radio input "true"
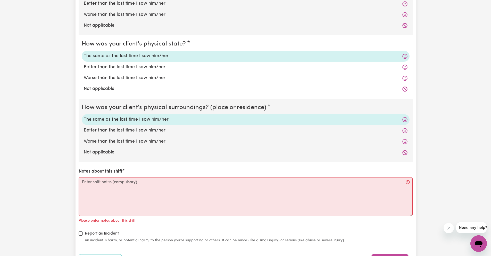
scroll to position [427, 0]
click at [187, 182] on textarea "Notes about this shift" at bounding box center [246, 196] width 334 height 39
paste textarea "Help [PERSON_NAME] get ready for the day - took him out"
type textarea "Help [PERSON_NAME] get ready for the day - took him out"
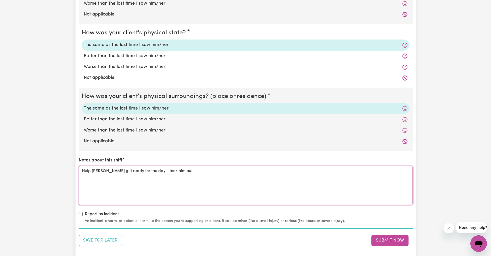
scroll to position [439, 0]
drag, startPoint x: 176, startPoint y: 169, endPoint x: 55, endPoint y: 162, distance: 121.7
click at [153, 169] on textarea "Look after [PERSON_NAME] over the night" at bounding box center [246, 184] width 334 height 39
type textarea "Look after [PERSON_NAME] over the night."
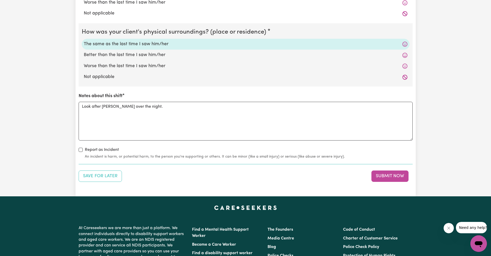
scroll to position [503, 0]
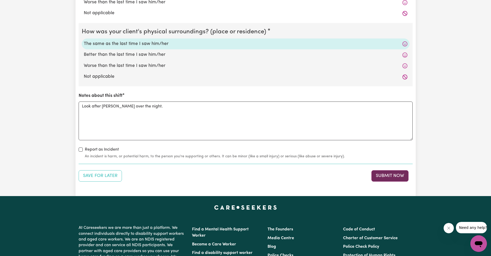
click at [382, 172] on button "Submit Now" at bounding box center [390, 175] width 37 height 11
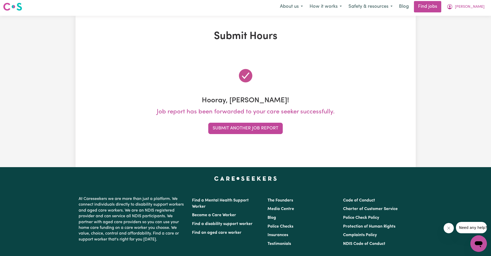
scroll to position [0, 0]
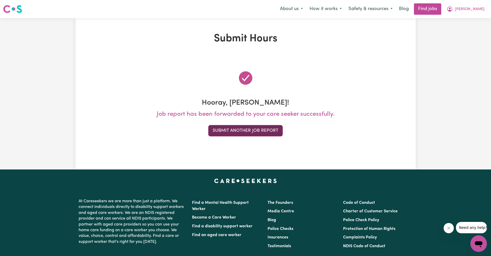
click at [266, 130] on button "Submit Another Job Report" at bounding box center [245, 130] width 75 height 11
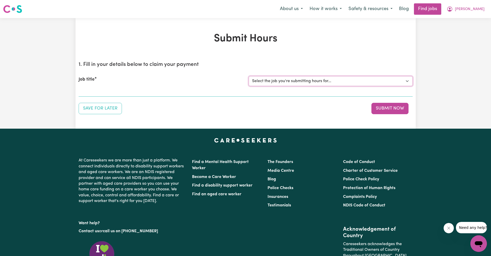
click at [373, 83] on select "Select the job you're submitting hours for... [[PERSON_NAME] fan-[PERSON_NAME]]…" at bounding box center [331, 81] width 164 height 10
select select "4549"
click at [249, 76] on select "Select the job you're submitting hours for... [[PERSON_NAME] fan-[PERSON_NAME]]…" at bounding box center [331, 81] width 164 height 10
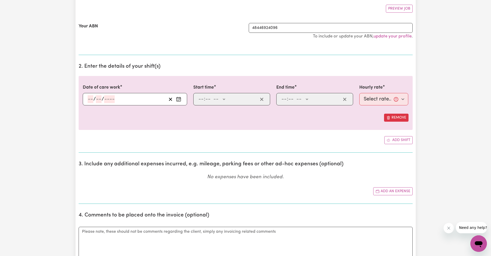
scroll to position [104, 0]
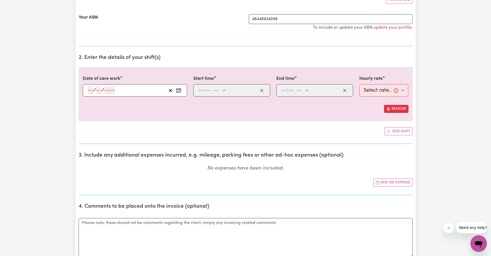
click at [181, 91] on icon "Enter the date of care work" at bounding box center [178, 90] width 5 height 5
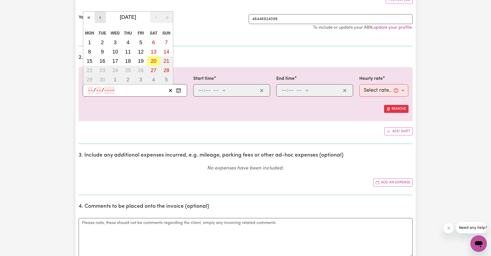
click at [98, 17] on button "‹" at bounding box center [100, 17] width 11 height 11
click at [154, 62] on abbr "16" at bounding box center [154, 61] width 6 height 6
type input "[DATE]"
type input "16"
type input "8"
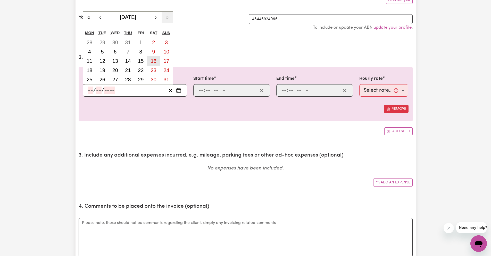
type input "2025"
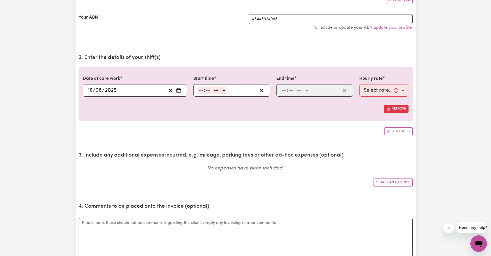
click at [182, 90] on button "Enter the date of care work" at bounding box center [179, 90] width 8 height 8
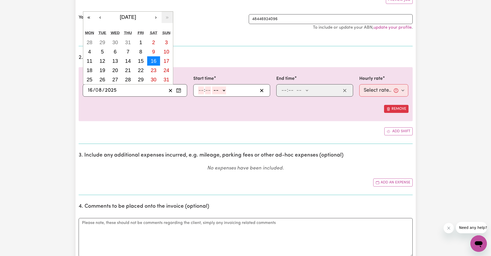
click at [154, 61] on abbr "16" at bounding box center [154, 61] width 6 height 6
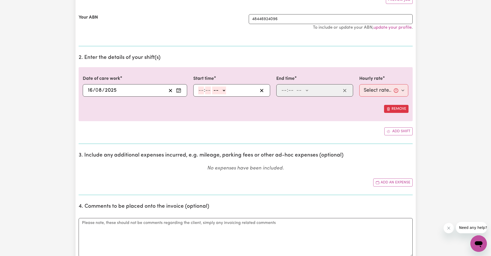
click at [201, 93] on input "number" at bounding box center [201, 90] width 6 height 8
type input "11"
type input "00"
click at [217, 91] on select "-- AM PM" at bounding box center [219, 90] width 14 height 8
select select "am"
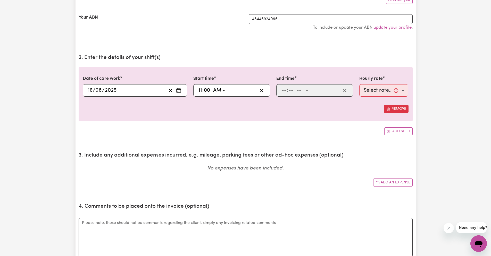
click at [212, 86] on select "-- AM PM" at bounding box center [219, 90] width 14 height 8
type input "11:00"
type input "0"
click at [283, 91] on input "number" at bounding box center [284, 90] width 6 height 8
type input "5"
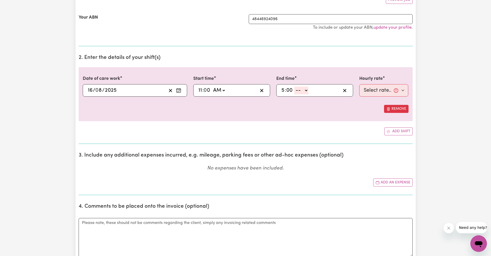
type input "00"
click at [296, 89] on select "-- AM PM" at bounding box center [302, 90] width 14 height 8
click at [304, 90] on select "-- AM PM" at bounding box center [302, 90] width 14 height 8
select select "pm"
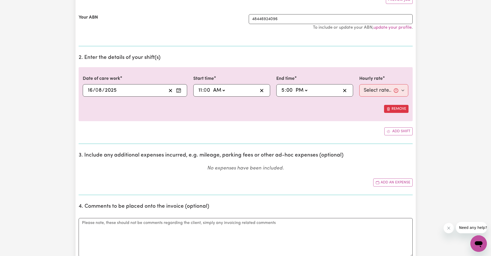
click at [295, 86] on select "-- AM PM" at bounding box center [302, 90] width 14 height 8
type input "17:00"
type input "0"
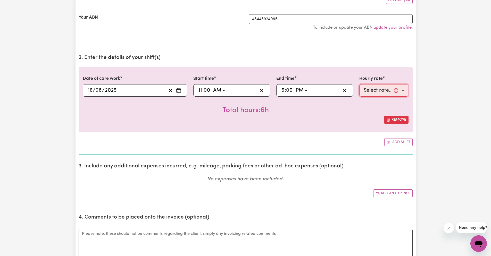
click at [380, 87] on select "Select rate... $57.17 (Weekday) $67.57 ([DATE]) $77.96 ([DATE]) $77.96 (Public …" at bounding box center [384, 90] width 49 height 12
select select "67.57-[DATE]"
click at [360, 84] on select "Select rate... $57.17 (Weekday) $67.57 ([DATE]) $77.96 ([DATE]) $77.96 (Public …" at bounding box center [384, 90] width 49 height 12
click at [181, 92] on rect "Enter the date of care work" at bounding box center [179, 90] width 4 height 4
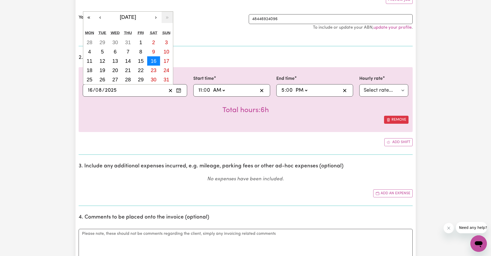
click at [156, 63] on abbr "16" at bounding box center [154, 61] width 6 height 6
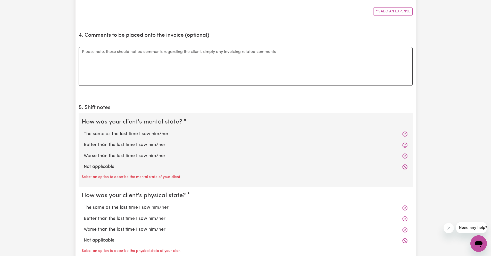
click at [155, 136] on label "The same as the last time I saw him/her" at bounding box center [246, 134] width 324 height 7
click at [84, 131] on input "The same as the last time I saw him/her" at bounding box center [84, 130] width 0 height 0
radio input "true"
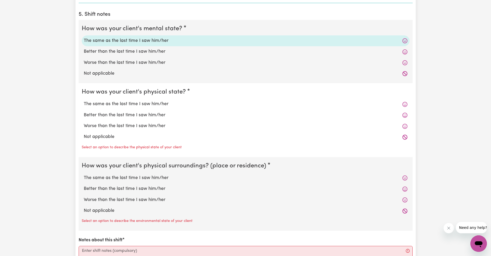
scroll to position [379, 0]
click at [162, 107] on label "The same as the last time I saw him/her" at bounding box center [246, 104] width 324 height 7
click at [84, 101] on input "The same as the last time I saw him/her" at bounding box center [84, 101] width 0 height 0
radio input "true"
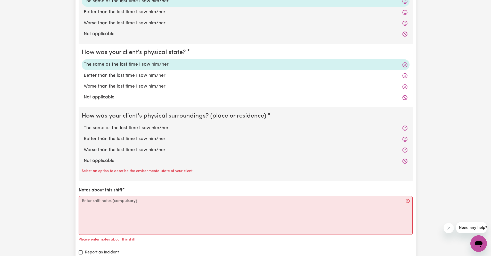
click at [155, 130] on label "The same as the last time I saw him/her" at bounding box center [246, 128] width 324 height 7
click at [84, 125] on input "The same as the last time I saw him/her" at bounding box center [84, 124] width 0 height 0
radio input "true"
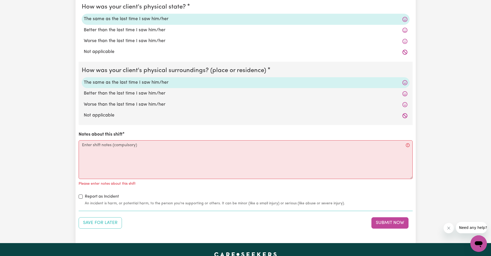
scroll to position [461, 0]
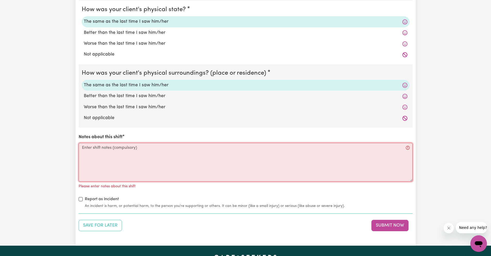
click at [128, 147] on textarea "Notes about this shift" at bounding box center [246, 162] width 334 height 39
paste textarea "Help [PERSON_NAME] get ready for the day - took him out"
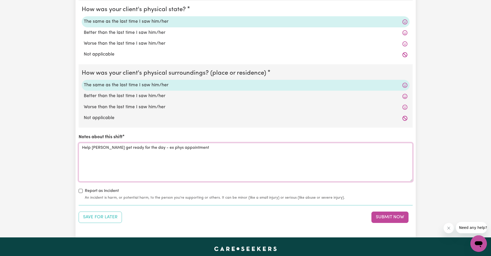
click at [411, 144] on textarea "Help [PERSON_NAME] get ready for the day - ex phys appointment" at bounding box center [246, 162] width 334 height 39
type textarea "Help [PERSON_NAME] get ready for the day - ex phys appointment"
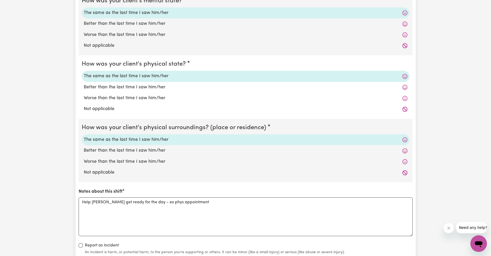
scroll to position [482, 0]
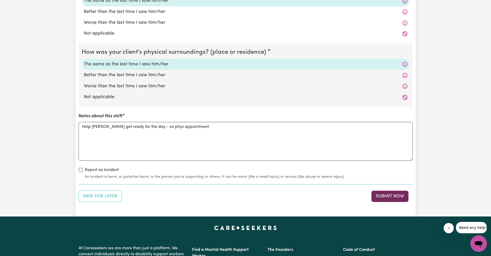
click at [373, 194] on button "Submit Now" at bounding box center [390, 195] width 37 height 11
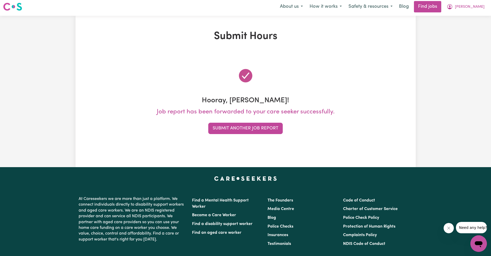
scroll to position [0, 0]
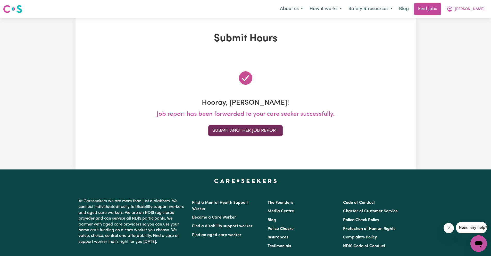
click at [277, 130] on button "Submit Another Job Report" at bounding box center [245, 130] width 75 height 11
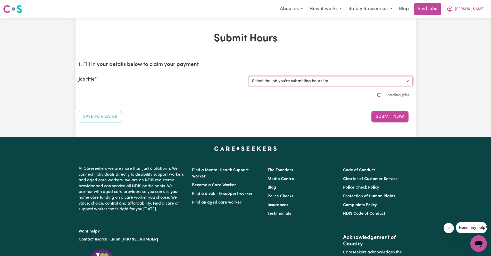
click at [321, 82] on select "Select the job you're submitting hours for... [[PERSON_NAME] fan-[PERSON_NAME]]…" at bounding box center [331, 81] width 164 height 10
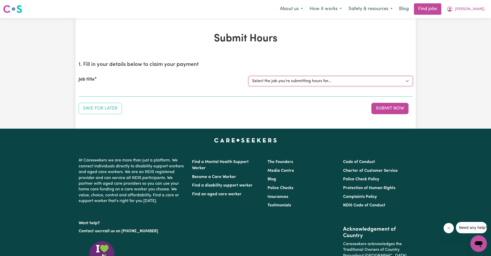
select select "4549"
click at [249, 76] on select "Select the job you're submitting hours for... [[PERSON_NAME] fan-[PERSON_NAME]]…" at bounding box center [331, 81] width 164 height 10
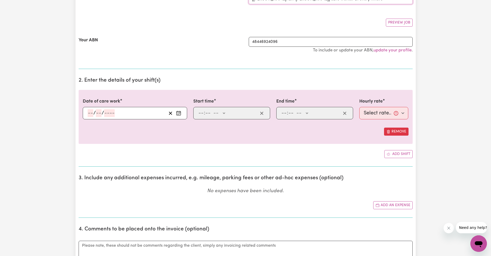
scroll to position [82, 0]
click at [180, 113] on icon "Enter the date of care work" at bounding box center [178, 112] width 5 height 5
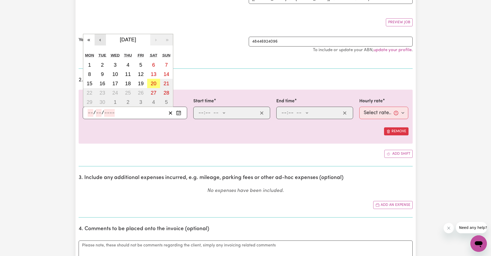
click at [101, 40] on button "‹" at bounding box center [100, 39] width 11 height 11
click at [105, 93] on button "19" at bounding box center [102, 92] width 13 height 9
type input "[DATE]"
type input "19"
type input "8"
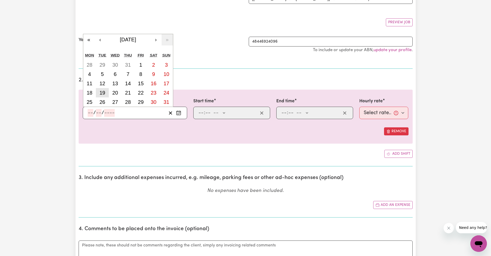
type input "2025"
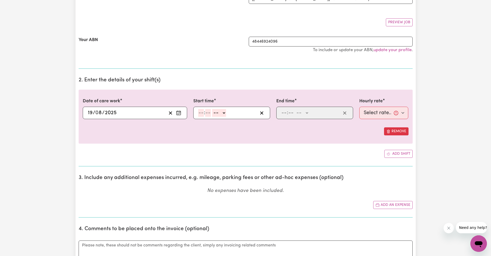
click at [200, 115] on input "number" at bounding box center [201, 113] width 6 height 8
click at [180, 111] on icon "Enter the date of care work" at bounding box center [178, 112] width 5 height 5
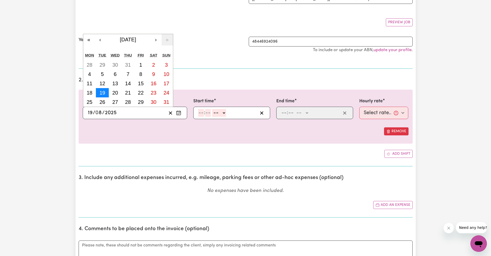
click at [104, 93] on abbr "19" at bounding box center [103, 93] width 6 height 6
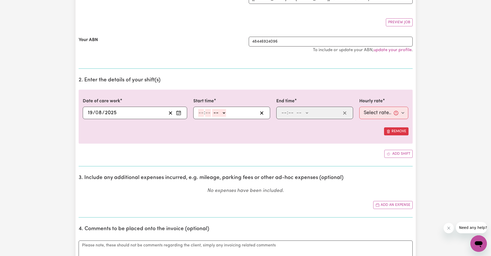
click at [200, 112] on input "number" at bounding box center [201, 113] width 6 height 8
type input "12"
type input "00"
click at [217, 114] on select "-- AM PM" at bounding box center [220, 113] width 14 height 8
select select "pm"
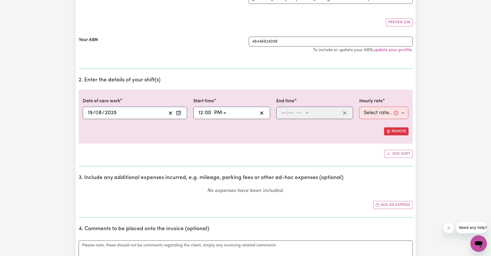
click at [213, 109] on select "-- AM PM" at bounding box center [220, 113] width 14 height 8
type input "12:00"
type input "0"
click at [282, 115] on input "number" at bounding box center [284, 113] width 6 height 8
type input "6"
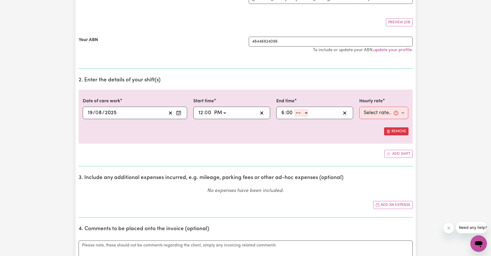
type input "00"
click at [299, 113] on select "-- AM PM" at bounding box center [302, 113] width 14 height 8
select select "pm"
click at [295, 109] on select "-- AM PM" at bounding box center [302, 113] width 14 height 8
type input "18:00"
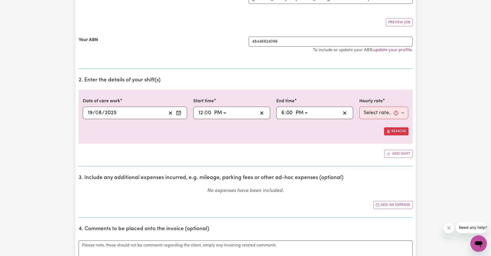
type input "0"
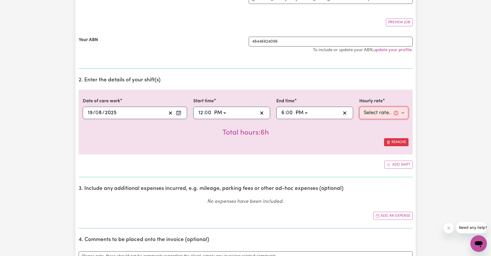
click at [372, 115] on select "Select rate... $57.17 (Weekday) $67.57 ([DATE]) $77.96 ([DATE]) $77.96 (Public …" at bounding box center [384, 113] width 49 height 12
select select "57.17-Weekday"
click at [360, 107] on select "Select rate... $57.17 (Weekday) $67.57 ([DATE]) $77.96 ([DATE]) $77.96 (Public …" at bounding box center [384, 113] width 49 height 12
click at [180, 113] on icon "Enter the date of care work" at bounding box center [178, 112] width 5 height 5
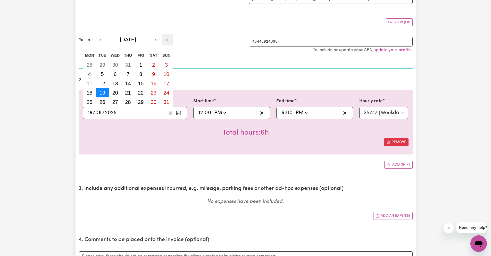
click at [104, 93] on abbr "19" at bounding box center [103, 93] width 6 height 6
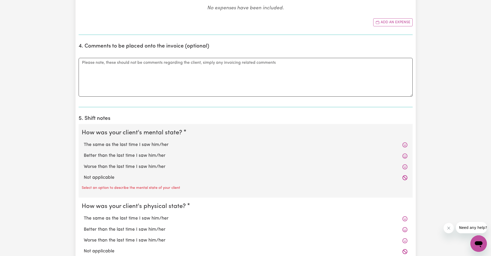
click at [180, 145] on label "The same as the last time I saw him/her" at bounding box center [246, 144] width 324 height 7
click at [84, 141] on input "The same as the last time I saw him/her" at bounding box center [84, 141] width 0 height 0
radio input "true"
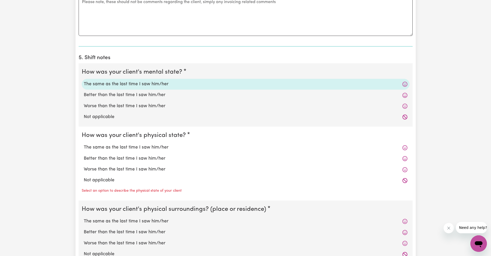
click at [160, 149] on label "The same as the last time I saw him/her" at bounding box center [246, 147] width 324 height 7
click at [84, 144] on input "The same as the last time I saw him/her" at bounding box center [84, 144] width 0 height 0
radio input "true"
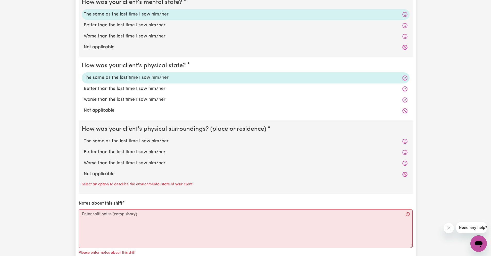
click at [184, 142] on label "The same as the last time I saw him/her" at bounding box center [246, 141] width 324 height 7
click at [84, 138] on input "The same as the last time I saw him/her" at bounding box center [84, 137] width 0 height 0
radio input "true"
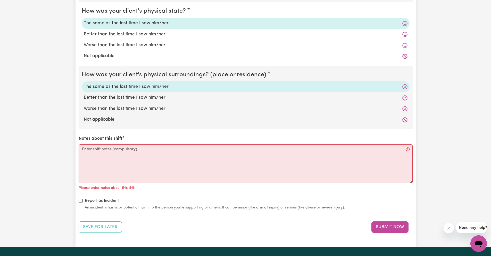
scroll to position [459, 0]
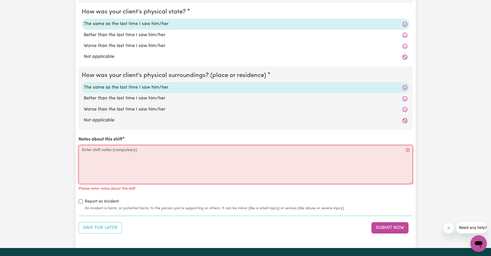
click at [149, 152] on textarea "Notes about this shift" at bounding box center [246, 164] width 334 height 39
paste textarea "Help [PERSON_NAME] get ready for the day - took him out"
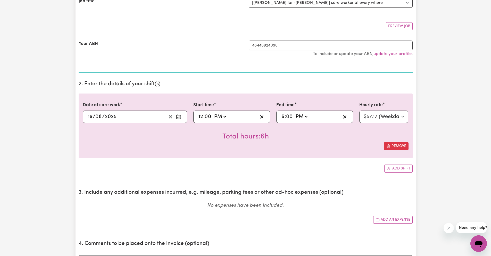
scroll to position [60, 0]
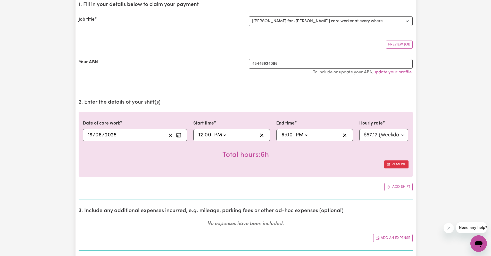
type textarea "Help [PERSON_NAME] get ready for the day - took him out"
click at [178, 136] on icon "Enter the date of care work" at bounding box center [178, 134] width 5 height 5
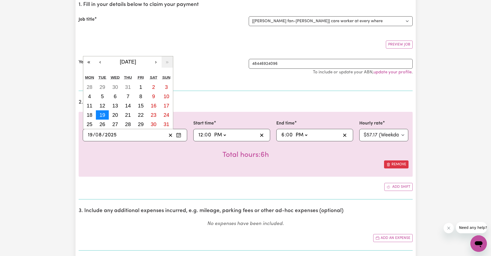
click at [106, 115] on button "19" at bounding box center [102, 114] width 13 height 9
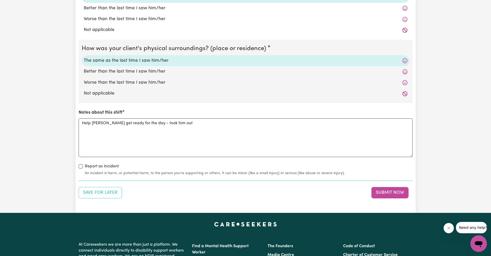
scroll to position [486, 0]
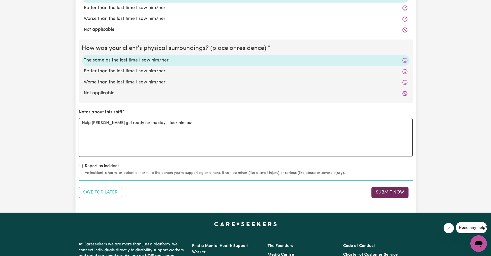
click at [393, 193] on button "Submit Now" at bounding box center [390, 191] width 37 height 11
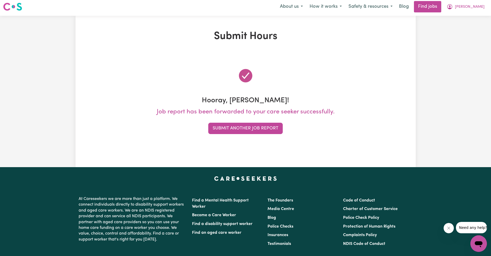
scroll to position [0, 0]
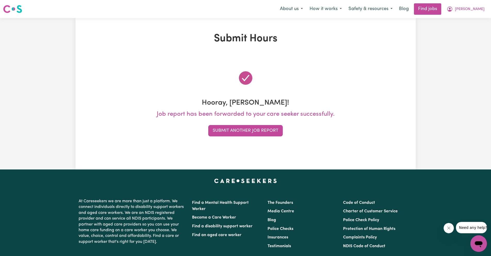
click at [257, 137] on div "Hooray, [PERSON_NAME]! Job report has been forwarded to your care seeker succes…" at bounding box center [246, 102] width 334 height 91
click at [262, 128] on button "Submit Another Job Report" at bounding box center [245, 130] width 75 height 11
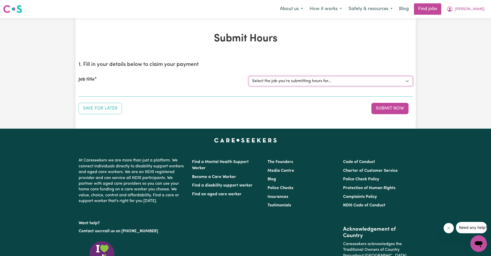
click at [368, 85] on select "Select the job you're submitting hours for... [[PERSON_NAME] fan-[PERSON_NAME]]…" at bounding box center [331, 81] width 164 height 10
select select "4549"
click at [249, 76] on select "Select the job you're submitting hours for... [[PERSON_NAME] fan-[PERSON_NAME]]…" at bounding box center [331, 81] width 164 height 10
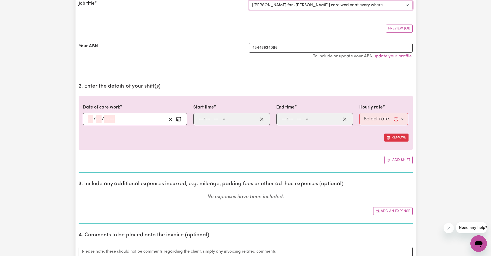
scroll to position [77, 0]
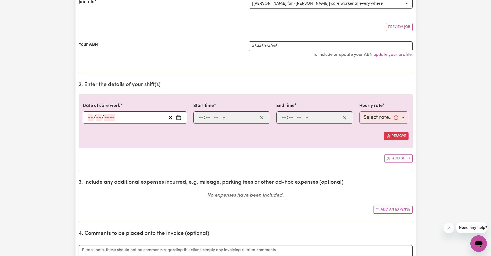
click at [175, 114] on button "Enter the date of care work" at bounding box center [179, 117] width 8 height 8
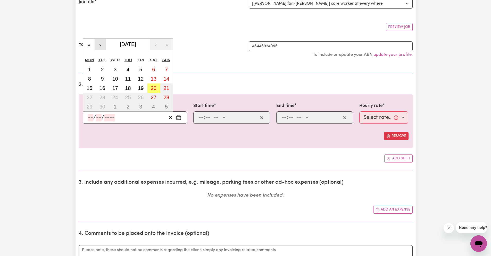
click at [101, 47] on button "‹" at bounding box center [100, 44] width 11 height 11
click at [151, 99] on abbr "23" at bounding box center [154, 97] width 6 height 6
type input "[DATE]"
type input "23"
type input "8"
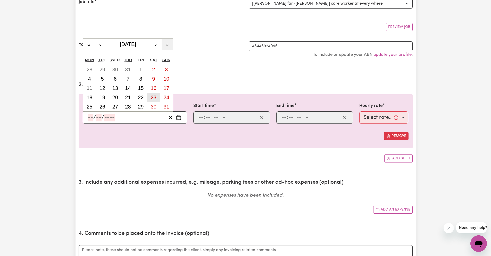
type input "2025"
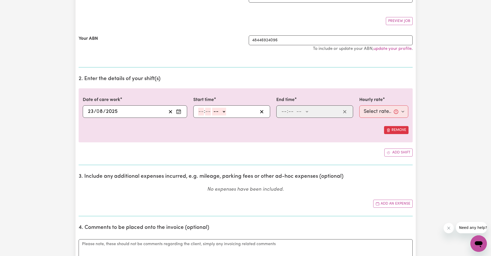
scroll to position [84, 0]
click at [204, 113] on input "number" at bounding box center [201, 111] width 6 height 8
type input "12"
type input "00"
click at [223, 115] on div "12 : 00 -- AM PM" at bounding box center [231, 111] width 77 height 12
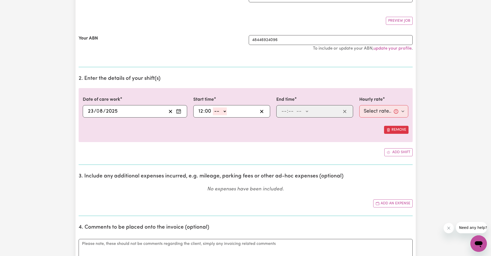
click at [222, 112] on select "-- AM PM" at bounding box center [220, 111] width 14 height 8
select select "pm"
click at [213, 107] on select "-- AM PM" at bounding box center [220, 111] width 14 height 8
type input "12:00"
type input "0"
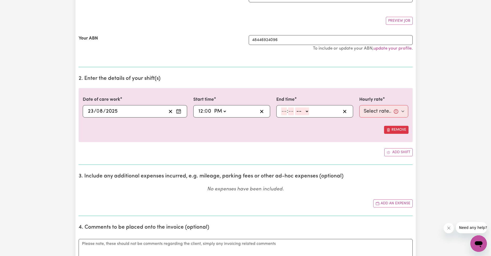
click at [180, 111] on icon "Enter the date of care work" at bounding box center [178, 111] width 5 height 5
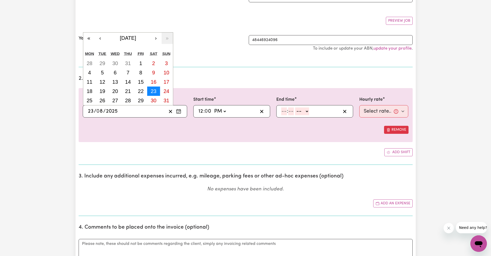
click at [153, 92] on abbr "23" at bounding box center [154, 91] width 6 height 6
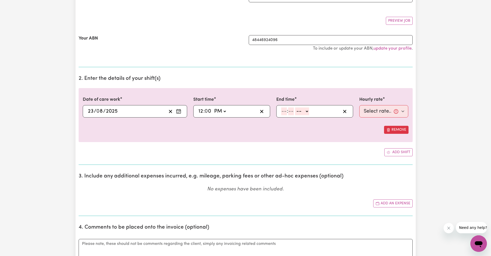
click at [204, 110] on span ":" at bounding box center [204, 111] width 1 height 6
click at [200, 112] on input "12" at bounding box center [200, 111] width 5 height 8
type input "13:00"
click at [224, 113] on select "AM PM" at bounding box center [219, 111] width 14 height 8
click at [212, 107] on select "AM PM" at bounding box center [219, 111] width 14 height 8
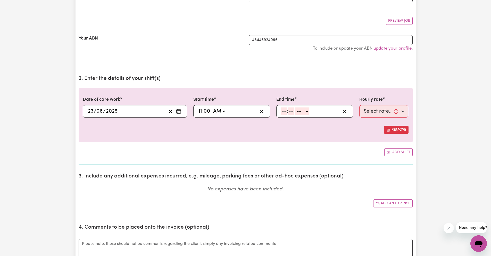
click at [283, 111] on input "number" at bounding box center [284, 111] width 6 height 8
click at [297, 112] on select "-- AM PM" at bounding box center [302, 111] width 14 height 8
click at [295, 107] on select "-- AM PM" at bounding box center [302, 111] width 14 height 8
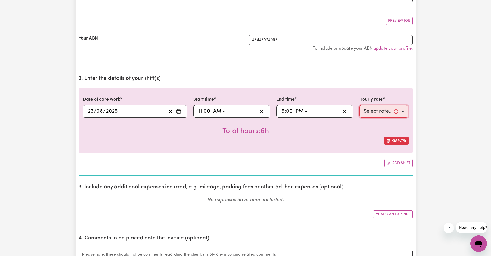
click at [371, 113] on select "Select rate... $57.17 (Weekday) $67.57 ([DATE]) $77.96 ([DATE]) $77.96 (Public …" at bounding box center [384, 111] width 49 height 12
click at [360, 105] on select "Select rate... $57.17 (Weekday) $67.57 ([DATE]) $77.96 ([DATE]) $77.96 (Public …" at bounding box center [384, 111] width 49 height 12
click at [180, 112] on icon "Enter the date of care work" at bounding box center [178, 111] width 5 height 5
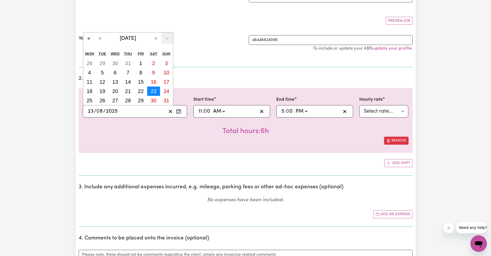
click at [154, 90] on abbr "23" at bounding box center [154, 91] width 6 height 6
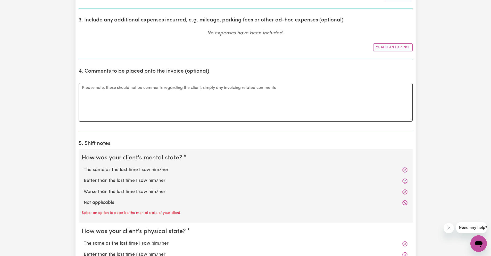
click at [159, 170] on label "The same as the last time I saw him/her" at bounding box center [246, 169] width 324 height 7
click at [84, 166] on input "The same as the last time I saw him/her" at bounding box center [84, 166] width 0 height 0
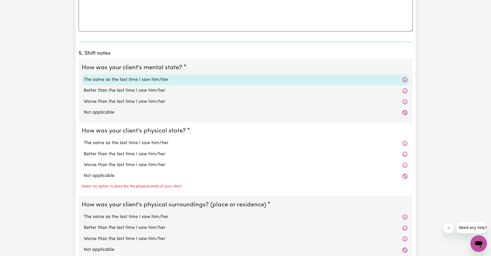
click at [177, 144] on label "The same as the last time I saw him/her" at bounding box center [246, 143] width 324 height 7
click at [84, 140] on input "The same as the last time I saw him/her" at bounding box center [84, 139] width 0 height 0
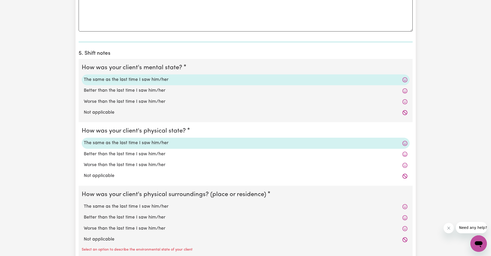
scroll to position [391, 0]
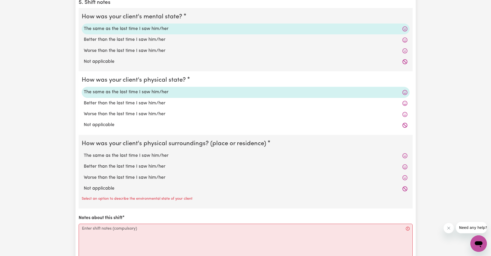
click at [156, 153] on label "The same as the last time I saw him/her" at bounding box center [246, 155] width 324 height 7
click at [84, 152] on input "The same as the last time I saw him/her" at bounding box center [84, 152] width 0 height 0
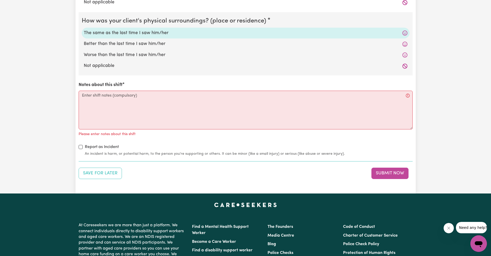
scroll to position [515, 0]
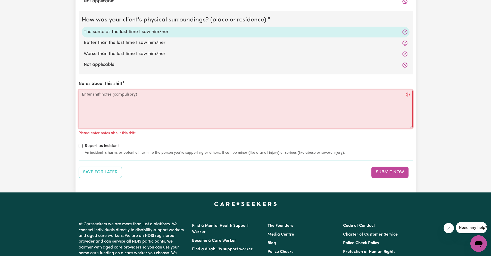
click at [238, 117] on textarea "Notes about this shift" at bounding box center [246, 109] width 334 height 39
paste textarea "Help [PERSON_NAME] get ready for the day - took him out"
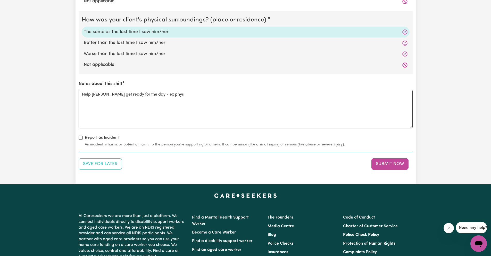
click at [193, 80] on div "How was your client's mental state? The same as the last time I saw him/her Bet…" at bounding box center [246, 15] width 334 height 263
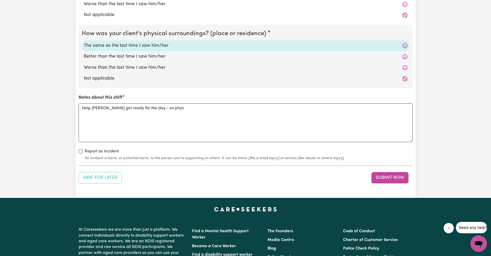
scroll to position [501, 0]
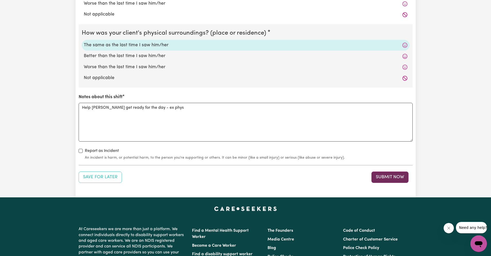
click at [378, 173] on button "Submit Now" at bounding box center [390, 176] width 37 height 11
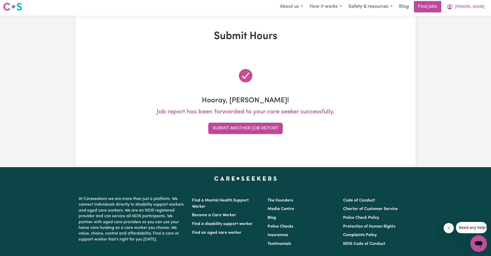
scroll to position [0, 0]
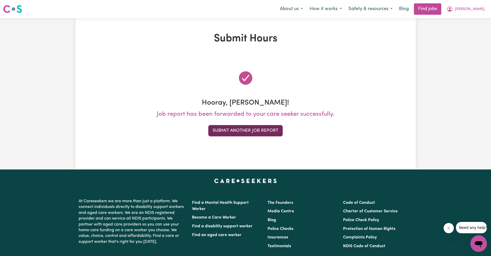
click at [280, 129] on button "Submit Another Job Report" at bounding box center [245, 130] width 75 height 11
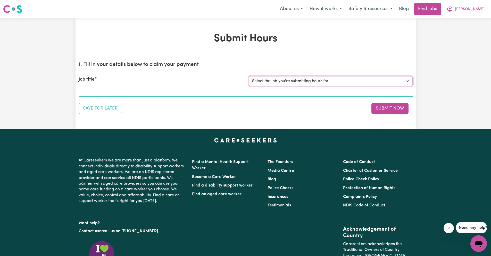
click at [304, 82] on select "Select the job you're submitting hours for... [[PERSON_NAME] fan-[PERSON_NAME]]…" at bounding box center [331, 81] width 164 height 10
click at [249, 76] on select "Select the job you're submitting hours for... [[PERSON_NAME] fan-[PERSON_NAME]]…" at bounding box center [331, 81] width 164 height 10
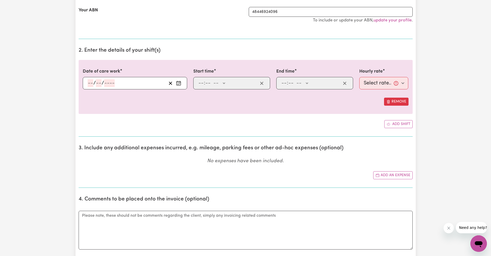
scroll to position [112, 0]
click at [180, 81] on rect "Enter the date of care work" at bounding box center [179, 83] width 4 height 4
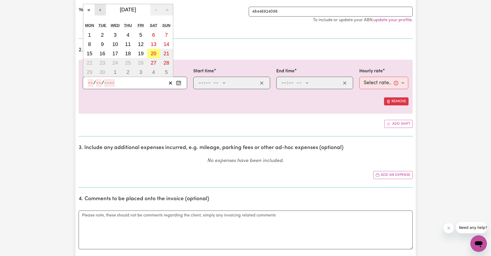
click at [98, 9] on button "‹" at bounding box center [100, 9] width 11 height 11
click at [165, 61] on abbr "24" at bounding box center [167, 63] width 6 height 6
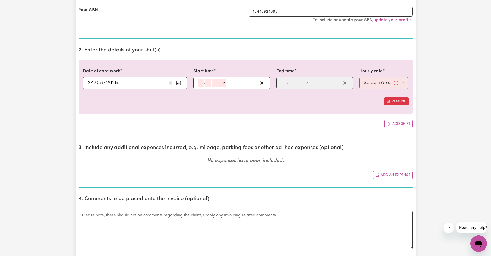
click at [202, 84] on input "number" at bounding box center [201, 83] width 6 height 8
click at [223, 81] on select "-- AM PM" at bounding box center [220, 83] width 14 height 8
click at [213, 79] on select "-- AM PM" at bounding box center [220, 83] width 14 height 8
click at [284, 84] on input "number" at bounding box center [284, 83] width 6 height 8
click at [299, 84] on select "-- AM PM" at bounding box center [302, 83] width 14 height 8
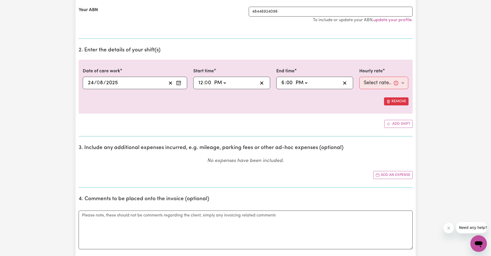
click at [295, 79] on select "-- AM PM" at bounding box center [302, 83] width 14 height 8
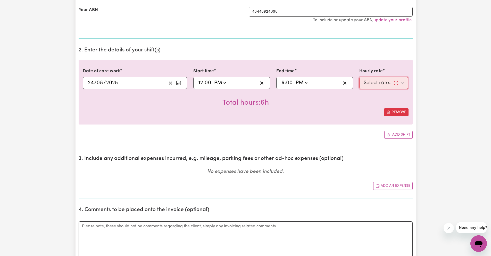
click at [383, 79] on select "Select rate... $57.17 (Weekday) $67.57 ([DATE]) $77.96 ([DATE]) $77.96 (Public …" at bounding box center [384, 83] width 49 height 12
click at [360, 77] on select "Select rate... $57.17 (Weekday) $67.57 ([DATE]) $77.96 ([DATE]) $77.96 (Public …" at bounding box center [384, 83] width 49 height 12
click at [180, 84] on icon "Enter the date of care work" at bounding box center [178, 82] width 5 height 5
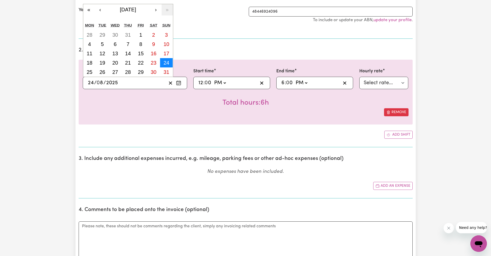
click at [166, 64] on abbr "24" at bounding box center [167, 63] width 6 height 6
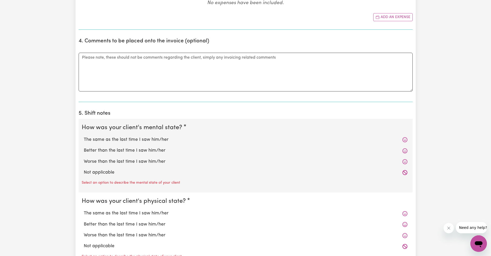
click at [149, 140] on label "The same as the last time I saw him/her" at bounding box center [246, 139] width 324 height 7
click at [84, 136] on input "The same as the last time I saw him/her" at bounding box center [84, 136] width 0 height 0
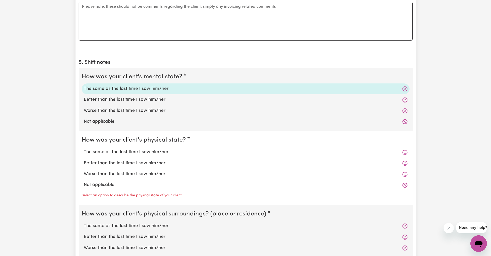
click at [133, 150] on label "The same as the last time I saw him/her" at bounding box center [246, 152] width 324 height 7
click at [84, 149] on input "The same as the last time I saw him/her" at bounding box center [84, 148] width 0 height 0
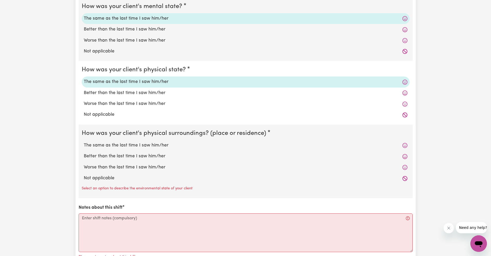
scroll to position [402, 0]
click at [168, 141] on label "The same as the last time I saw him/her" at bounding box center [246, 144] width 324 height 7
click at [84, 141] on input "The same as the last time I saw him/her" at bounding box center [84, 141] width 0 height 0
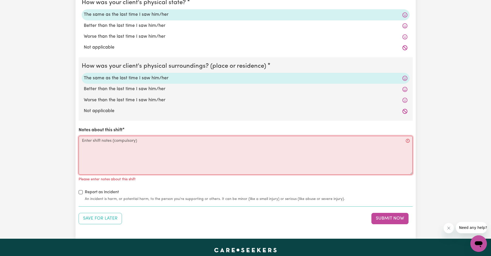
scroll to position [469, 0]
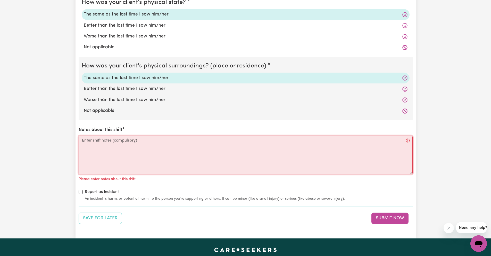
click at [139, 150] on textarea "Notes about this shift" at bounding box center [246, 154] width 334 height 39
paste textarea "Help [PERSON_NAME] get ready for the day - took him out"
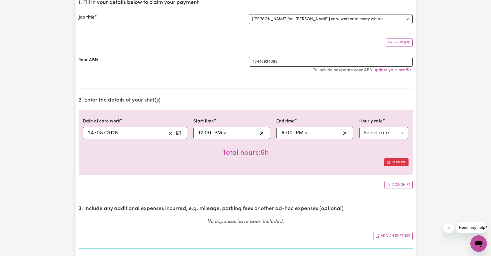
scroll to position [61, 0]
click at [181, 133] on icon "Enter the date of care work" at bounding box center [178, 133] width 5 height 5
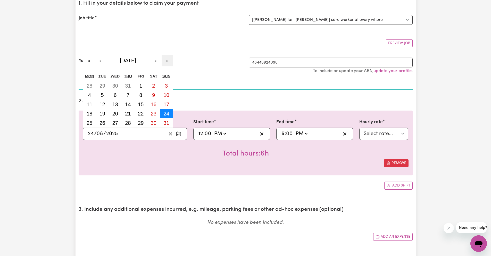
click at [168, 112] on abbr "24" at bounding box center [167, 114] width 6 height 6
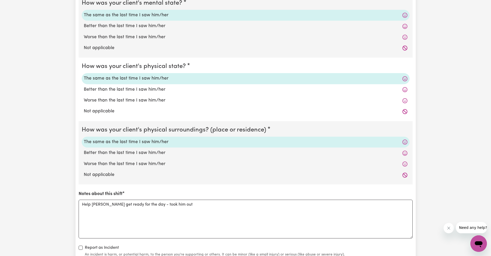
scroll to position [475, 0]
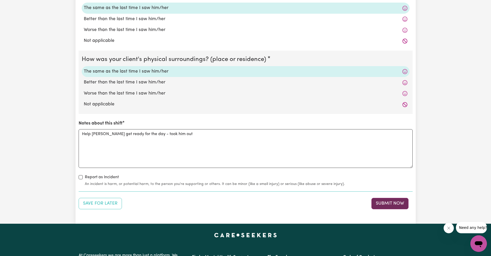
click at [379, 200] on button "Submit Now" at bounding box center [390, 203] width 37 height 11
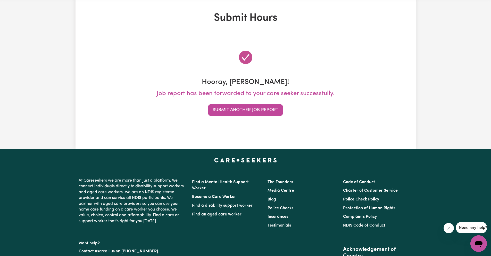
scroll to position [0, 0]
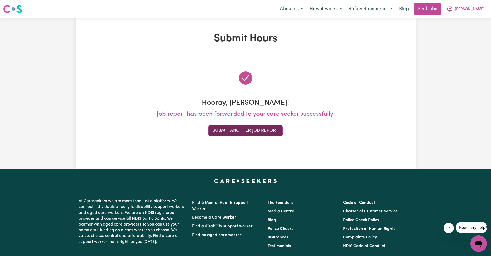
click at [263, 127] on button "Submit Another Job Report" at bounding box center [245, 130] width 75 height 11
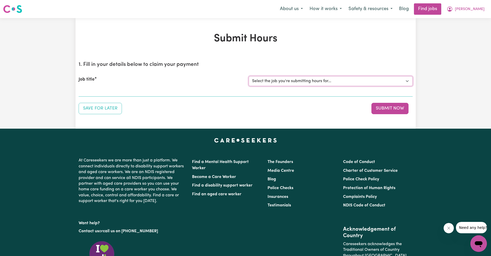
click at [305, 84] on select "Select the job you're submitting hours for... [[PERSON_NAME] fan-[PERSON_NAME]]…" at bounding box center [331, 81] width 164 height 10
click at [249, 76] on select "Select the job you're submitting hours for... [[PERSON_NAME] fan-[PERSON_NAME]]…" at bounding box center [331, 81] width 164 height 10
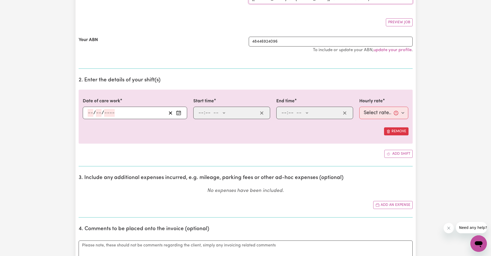
scroll to position [84, 0]
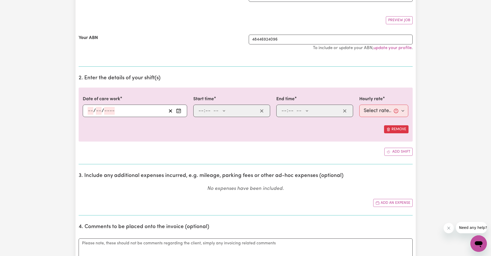
click at [182, 113] on button "Enter the date of care work" at bounding box center [179, 111] width 8 height 8
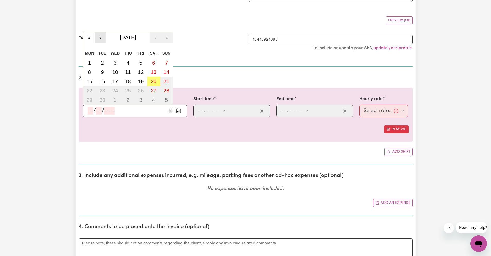
click at [98, 38] on button "‹" at bounding box center [100, 37] width 11 height 11
click at [103, 100] on abbr "26" at bounding box center [103, 100] width 6 height 6
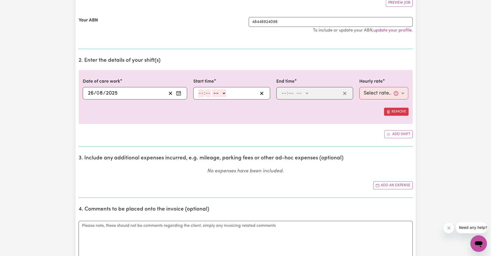
scroll to position [102, 0]
click at [200, 94] on input "number" at bounding box center [201, 93] width 6 height 8
click at [214, 93] on select "-- AM PM" at bounding box center [220, 93] width 14 height 8
click at [213, 89] on select "-- AM PM" at bounding box center [220, 93] width 14 height 8
click at [281, 94] on input "number" at bounding box center [284, 93] width 6 height 8
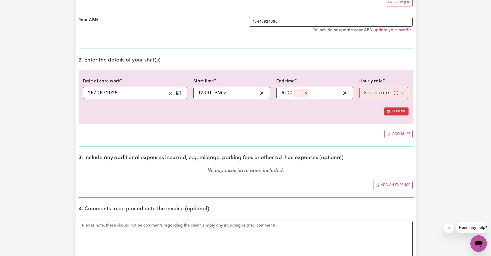
click at [295, 93] on select "-- AM PM" at bounding box center [302, 93] width 14 height 8
click at [295, 89] on select "-- AM PM" at bounding box center [302, 93] width 14 height 8
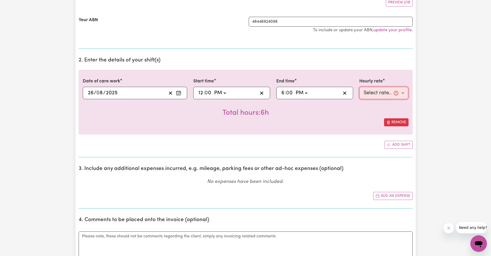
click at [392, 97] on select "Select rate... $57.17 (Weekday) $67.57 ([DATE]) $77.96 ([DATE]) $77.96 (Public …" at bounding box center [384, 93] width 49 height 12
click at [360, 87] on select "Select rate... $57.17 (Weekday) $67.57 ([DATE]) $77.96 ([DATE]) $77.96 (Public …" at bounding box center [384, 93] width 49 height 12
click at [180, 93] on circle "Enter the date of care work" at bounding box center [180, 93] width 1 height 1
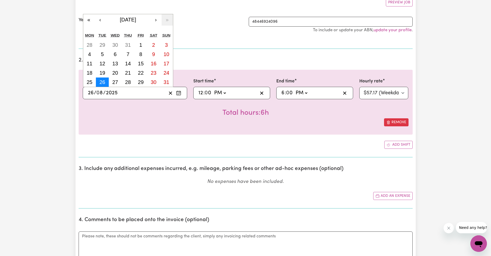
click at [104, 82] on abbr "26" at bounding box center [103, 82] width 6 height 6
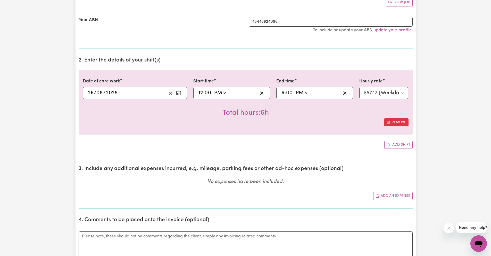
click at [324, 143] on div "Add shift" at bounding box center [246, 145] width 334 height 8
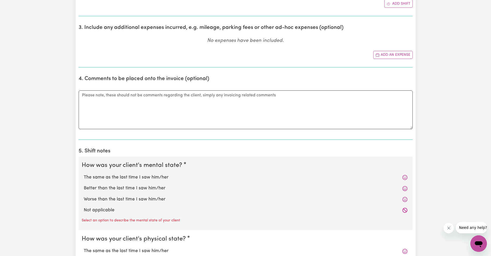
scroll to position [243, 0]
click at [159, 175] on label "The same as the last time I saw him/her" at bounding box center [246, 177] width 324 height 7
click at [84, 174] on input "The same as the last time I saw him/her" at bounding box center [84, 173] width 0 height 0
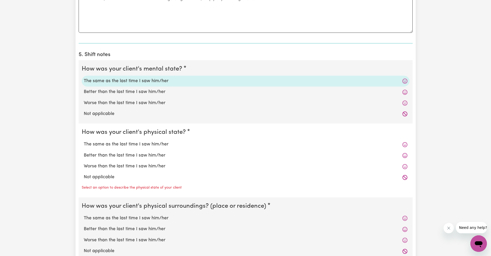
click at [180, 143] on label "The same as the last time I saw him/her" at bounding box center [246, 144] width 324 height 7
click at [84, 141] on input "The same as the last time I saw him/her" at bounding box center [84, 141] width 0 height 0
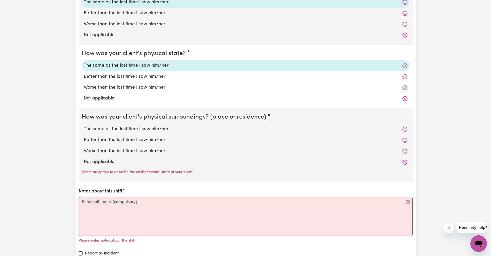
click at [160, 131] on label "The same as the last time I saw him/her" at bounding box center [246, 129] width 324 height 7
click at [84, 126] on input "The same as the last time I saw him/her" at bounding box center [84, 125] width 0 height 0
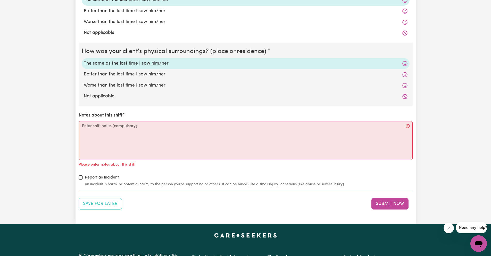
scroll to position [484, 0]
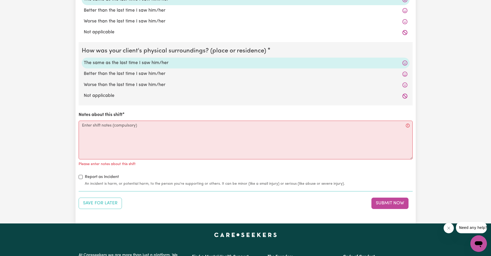
click at [186, 162] on div "Please enter notes about this shift" at bounding box center [246, 163] width 334 height 8
click at [198, 142] on textarea "Notes about this shift" at bounding box center [246, 139] width 334 height 39
paste textarea "Help [PERSON_NAME] get ready for the day - took him out"
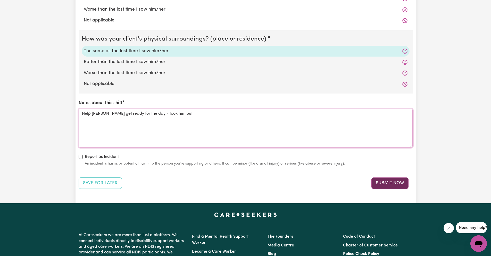
scroll to position [496, 0]
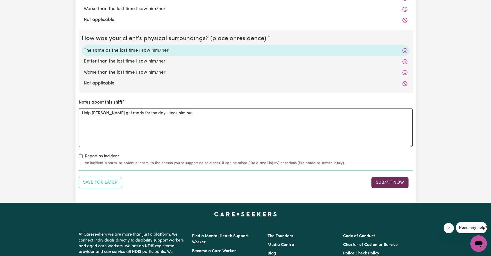
click at [398, 184] on button "Submit Now" at bounding box center [390, 182] width 37 height 11
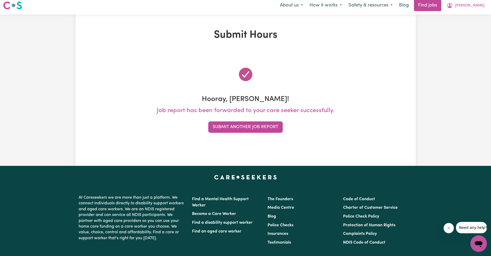
scroll to position [0, 0]
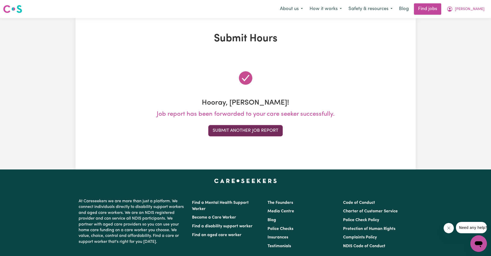
click at [255, 131] on button "Submit Another Job Report" at bounding box center [245, 130] width 75 height 11
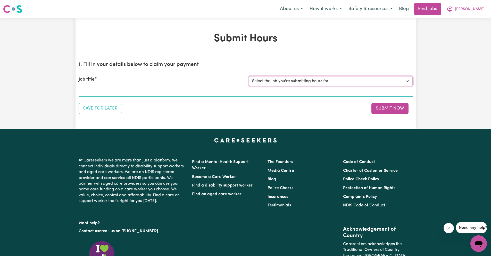
click at [294, 83] on select "Select the job you're submitting hours for... [[PERSON_NAME] fan-[PERSON_NAME]]…" at bounding box center [331, 81] width 164 height 10
click at [249, 76] on select "Select the job you're submitting hours for... [[PERSON_NAME] fan-[PERSON_NAME]]…" at bounding box center [331, 81] width 164 height 10
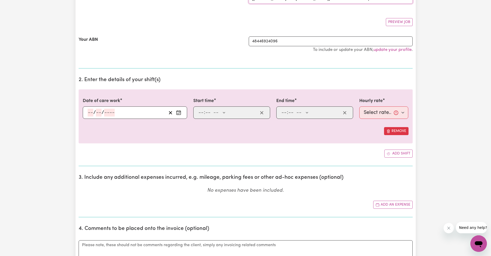
scroll to position [83, 0]
click at [180, 112] on icon "Enter the date of care work" at bounding box center [178, 112] width 5 height 5
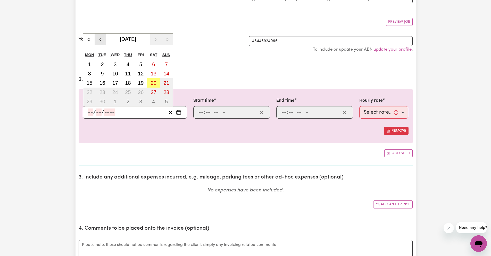
click at [97, 40] on button "‹" at bounding box center [100, 39] width 11 height 11
click at [129, 100] on abbr "28" at bounding box center [128, 102] width 6 height 6
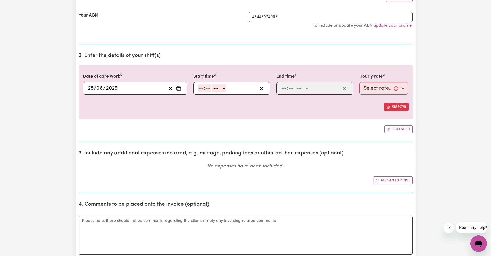
scroll to position [106, 0]
click at [203, 90] on input "number" at bounding box center [201, 89] width 6 height 8
click at [225, 88] on select "-- AM PM" at bounding box center [220, 89] width 14 height 8
click at [213, 85] on select "-- AM PM" at bounding box center [220, 89] width 14 height 8
click at [282, 88] on input "number" at bounding box center [284, 89] width 6 height 8
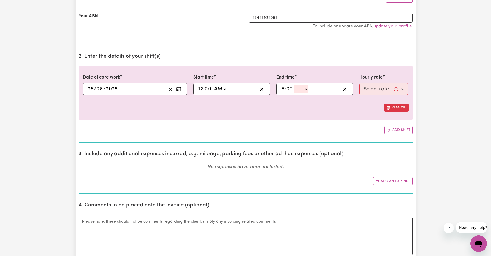
click at [305, 87] on select "-- AM PM" at bounding box center [302, 89] width 14 height 8
click at [295, 85] on select "-- AM PM" at bounding box center [302, 89] width 14 height 8
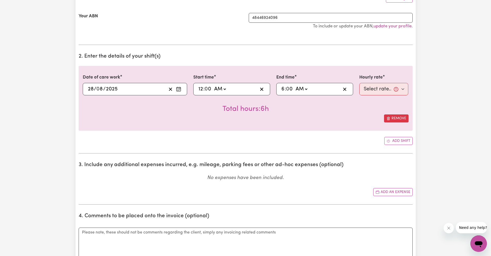
click at [330, 107] on div "Total hours: 6h" at bounding box center [246, 104] width 326 height 19
click at [381, 91] on select "Select rate... $57.17 (Weekday) $67.57 ([DATE]) $77.96 ([DATE]) $77.96 (Public …" at bounding box center [384, 89] width 49 height 12
click at [360, 83] on select "Select rate... $57.17 (Weekday) $67.57 ([DATE]) $77.96 ([DATE]) $77.96 (Public …" at bounding box center [384, 89] width 49 height 12
click at [179, 86] on button "Enter the date of care work" at bounding box center [179, 89] width 8 height 8
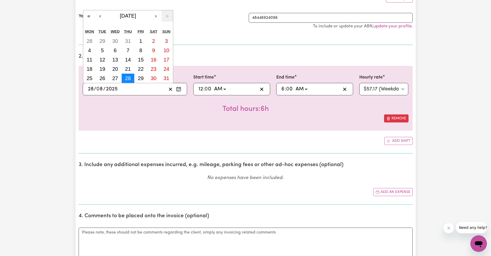
click at [125, 77] on button "28" at bounding box center [128, 78] width 13 height 9
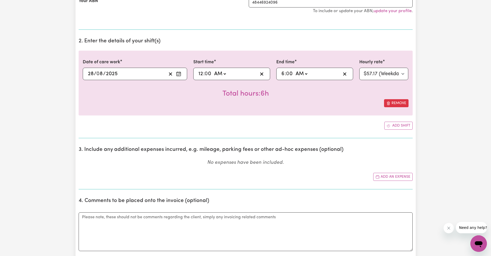
scroll to position [253, 0]
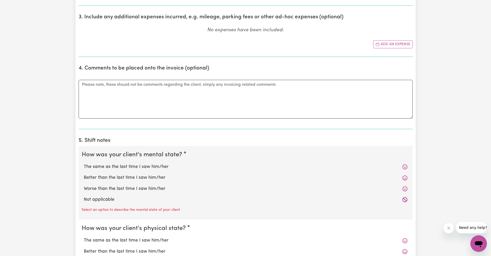
click at [217, 164] on label "The same as the last time I saw him/her" at bounding box center [246, 166] width 324 height 7
click at [84, 163] on input "The same as the last time I saw him/her" at bounding box center [84, 163] width 0 height 0
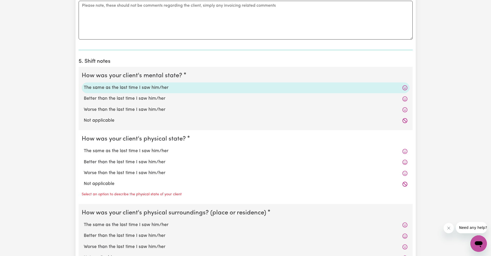
scroll to position [335, 0]
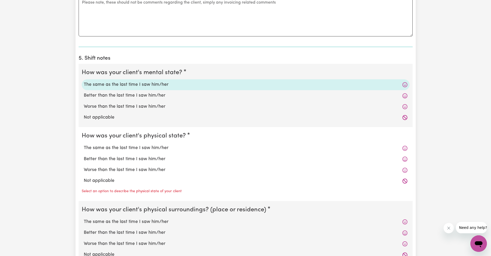
click at [230, 143] on div "The same as the last time I saw him/her" at bounding box center [246, 147] width 328 height 11
click at [223, 149] on label "The same as the last time I saw him/her" at bounding box center [246, 147] width 324 height 7
click at [84, 144] on input "The same as the last time I saw him/her" at bounding box center [84, 144] width 0 height 0
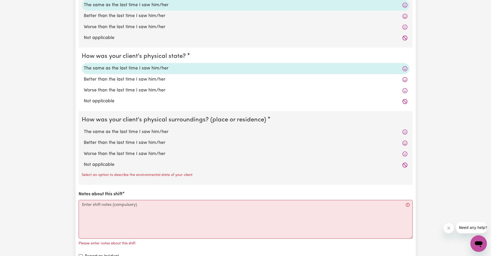
click at [206, 130] on label "The same as the last time I saw him/her" at bounding box center [246, 131] width 324 height 7
click at [84, 128] on input "The same as the last time I saw him/her" at bounding box center [84, 128] width 0 height 0
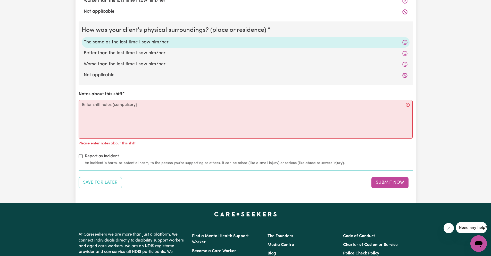
scroll to position [505, 0]
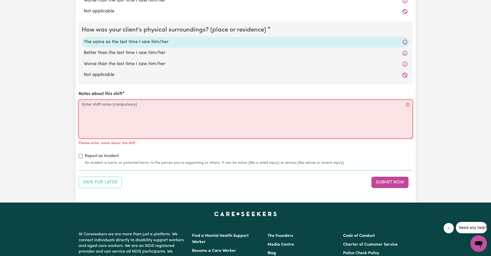
click at [228, 133] on textarea "Notes about this shift" at bounding box center [246, 119] width 334 height 39
paste textarea "Help [PERSON_NAME] get ready for the day - took him out"
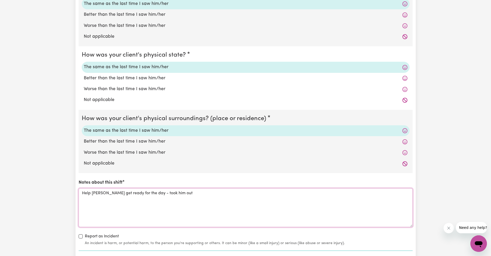
scroll to position [437, 0]
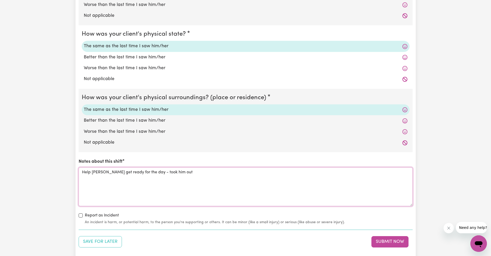
drag, startPoint x: 181, startPoint y: 169, endPoint x: 53, endPoint y: 169, distance: 128.5
click at [234, 164] on div "Notes about this shift Look after [PERSON_NAME] over night" at bounding box center [246, 181] width 334 height 47
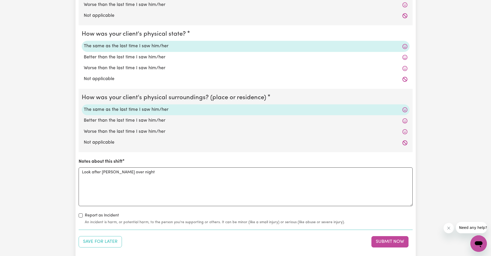
scroll to position [511, 0]
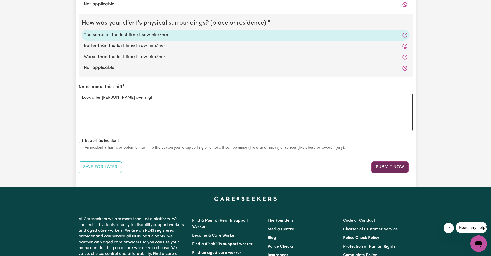
click at [394, 169] on button "Submit Now" at bounding box center [390, 166] width 37 height 11
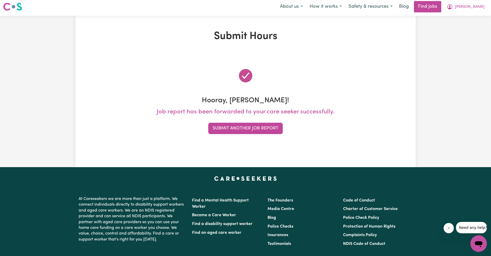
scroll to position [0, 0]
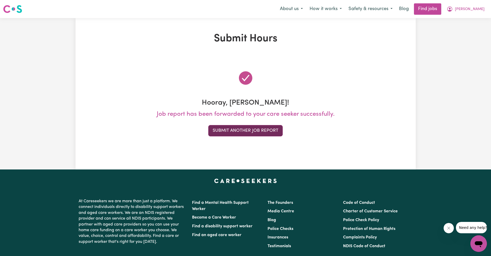
click at [274, 131] on button "Submit Another Job Report" at bounding box center [245, 130] width 75 height 11
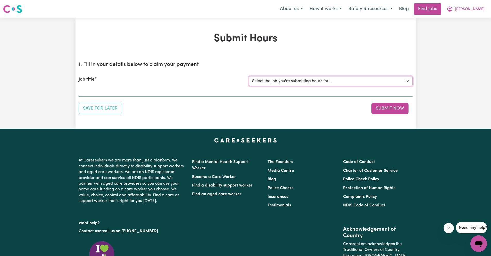
click at [328, 85] on select "Select the job you're submitting hours for... [[PERSON_NAME] fan-[PERSON_NAME]]…" at bounding box center [331, 81] width 164 height 10
click at [249, 76] on select "Select the job you're submitting hours for... [[PERSON_NAME] fan-[PERSON_NAME]]…" at bounding box center [331, 81] width 164 height 10
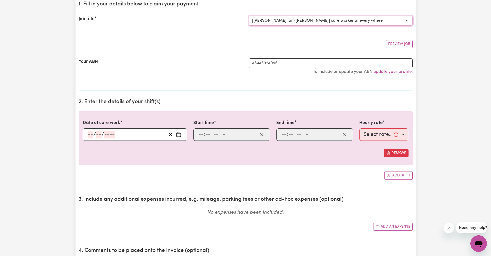
scroll to position [61, 0]
click at [180, 134] on icon "Enter the date of care work" at bounding box center [178, 134] width 5 height 5
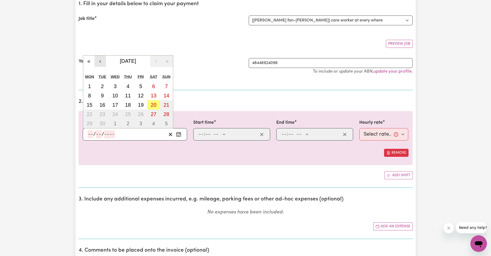
click at [100, 61] on button "‹" at bounding box center [100, 60] width 11 height 11
click at [154, 123] on abbr "30" at bounding box center [154, 123] width 6 height 6
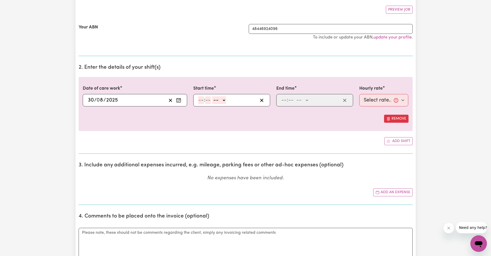
scroll to position [97, 0]
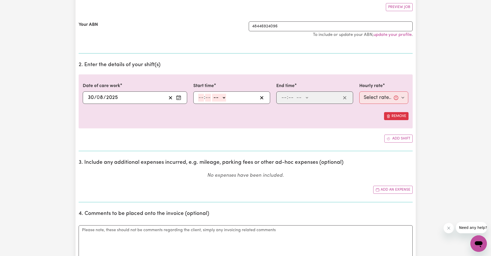
click at [202, 99] on input "number" at bounding box center [201, 98] width 6 height 8
click at [217, 99] on select "-- AM PM" at bounding box center [219, 98] width 14 height 8
click at [212, 94] on select "-- AM PM" at bounding box center [219, 98] width 14 height 8
click at [216, 114] on div "Remove" at bounding box center [246, 116] width 326 height 8
click at [285, 100] on input "number" at bounding box center [284, 98] width 6 height 8
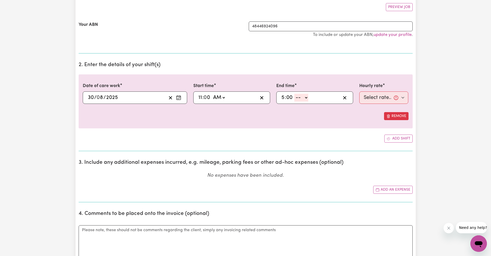
click at [302, 96] on select "-- AM PM" at bounding box center [302, 98] width 14 height 8
click at [302, 98] on select "-- AM PM" at bounding box center [302, 98] width 14 height 8
click at [295, 94] on select "-- AM PM" at bounding box center [302, 98] width 14 height 8
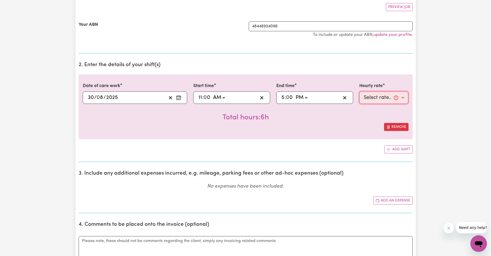
click at [390, 94] on select "Select rate... $57.17 (Weekday) $67.57 ([DATE]) $77.96 ([DATE]) $77.96 (Public …" at bounding box center [384, 97] width 49 height 12
click at [360, 91] on select "Select rate... $57.17 (Weekday) $67.57 ([DATE]) $77.96 ([DATE]) $77.96 (Public …" at bounding box center [384, 97] width 49 height 12
drag, startPoint x: 391, startPoint y: 103, endPoint x: 387, endPoint y: 124, distance: 20.7
click at [387, 124] on button "Remove" at bounding box center [396, 127] width 25 height 8
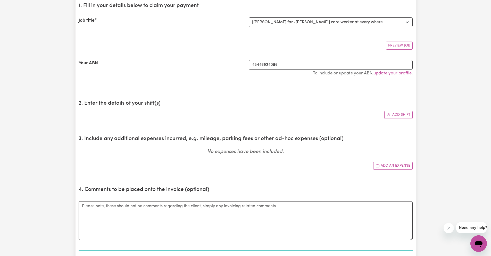
scroll to position [59, 0]
click at [403, 117] on button "Add shift" at bounding box center [399, 114] width 28 height 8
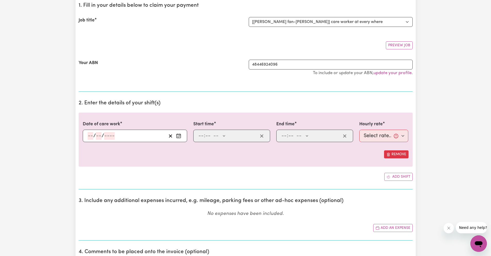
click at [181, 137] on rect "Enter the date of care work" at bounding box center [179, 136] width 4 height 4
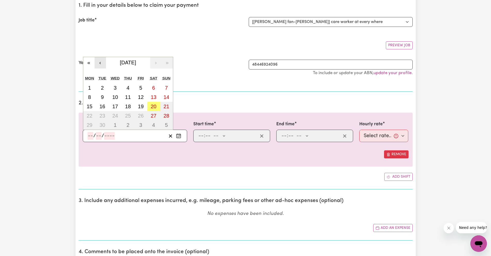
click at [100, 65] on button "‹" at bounding box center [100, 62] width 11 height 11
click at [155, 126] on abbr "30" at bounding box center [154, 125] width 6 height 6
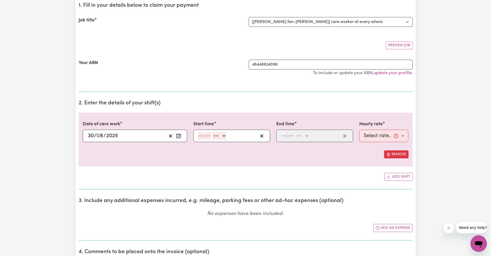
click at [201, 136] on input "number" at bounding box center [201, 136] width 6 height 8
click at [215, 138] on select "-- AM PM" at bounding box center [219, 136] width 14 height 8
click at [212, 132] on select "-- AM PM" at bounding box center [219, 136] width 14 height 8
click at [282, 137] on input "number" at bounding box center [284, 136] width 6 height 8
click at [301, 138] on select "-- AM PM" at bounding box center [302, 136] width 14 height 8
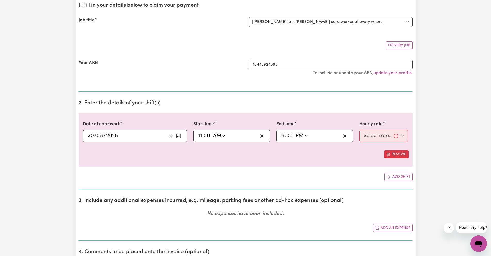
click at [295, 132] on select "-- AM PM" at bounding box center [302, 136] width 14 height 8
drag, startPoint x: 301, startPoint y: 139, endPoint x: 302, endPoint y: 159, distance: 19.4
click at [302, 150] on div at bounding box center [246, 146] width 326 height 8
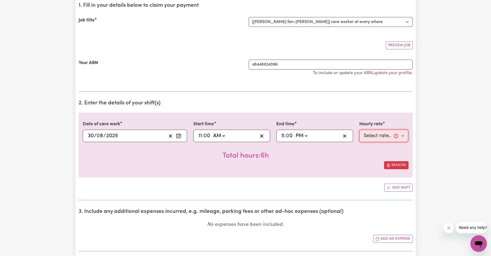
click at [387, 140] on select "Select rate... $57.17 (Weekday) $67.57 ([DATE]) $77.96 ([DATE]) $77.96 (Public …" at bounding box center [384, 135] width 49 height 12
click at [360, 129] on select "Select rate... $57.17 (Weekday) $67.57 ([DATE]) $77.96 ([DATE]) $77.96 (Public …" at bounding box center [384, 135] width 49 height 12
click at [294, 169] on div "Date of care work [DATE] 30 / 0 8 / 2025 « ‹ [DATE] › » Mon Tue Wed Thu Fri Sat…" at bounding box center [246, 144] width 334 height 65
click at [181, 137] on button "Enter the date of care work" at bounding box center [179, 136] width 8 height 8
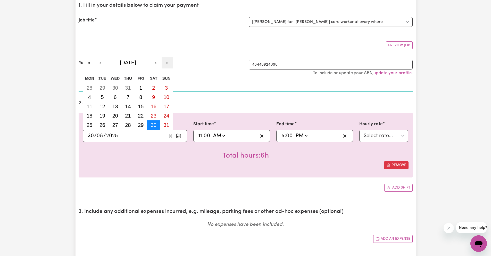
click at [152, 124] on abbr "30" at bounding box center [154, 125] width 6 height 6
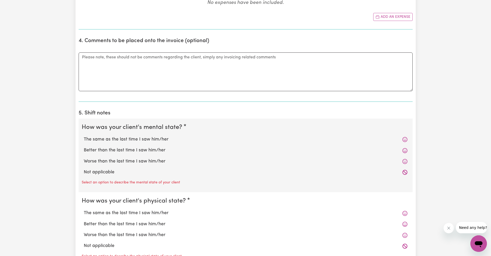
scroll to position [281, 0]
click at [153, 137] on label "The same as the last time I saw him/her" at bounding box center [246, 139] width 324 height 7
click at [84, 136] on input "The same as the last time I saw him/her" at bounding box center [84, 135] width 0 height 0
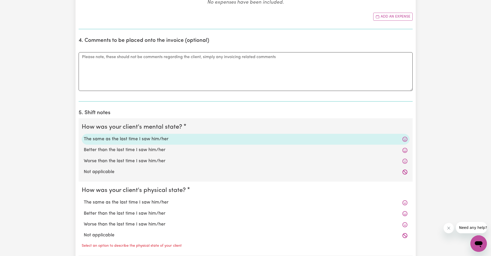
scroll to position [332, 0]
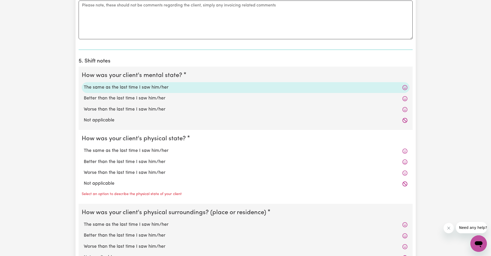
click at [182, 155] on div "The same as the last time I saw him/her" at bounding box center [246, 150] width 328 height 11
click at [189, 148] on label "The same as the last time I saw him/her" at bounding box center [246, 150] width 324 height 7
click at [84, 147] on input "The same as the last time I saw him/her" at bounding box center [84, 147] width 0 height 0
click at [189, 148] on label "The same as the last time I saw him/her" at bounding box center [246, 150] width 324 height 7
click at [84, 147] on input "The same as the last time I saw him/her" at bounding box center [84, 147] width 0 height 0
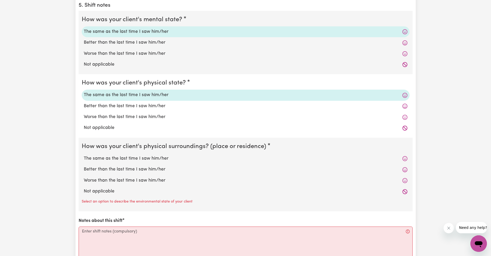
click at [173, 159] on label "The same as the last time I saw him/her" at bounding box center [246, 158] width 324 height 7
click at [84, 155] on input "The same as the last time I saw him/her" at bounding box center [84, 155] width 0 height 0
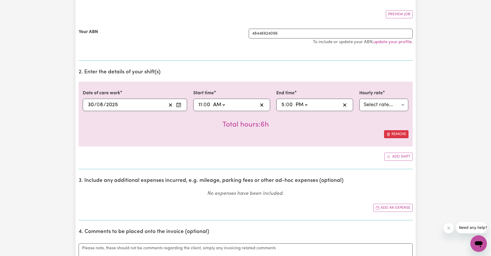
scroll to position [89, 0]
click at [181, 104] on icon "Enter the date of care work" at bounding box center [178, 105] width 5 height 5
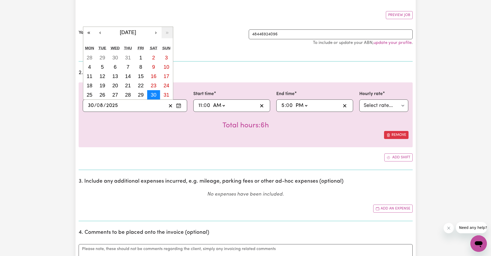
click at [154, 94] on abbr "30" at bounding box center [154, 95] width 6 height 6
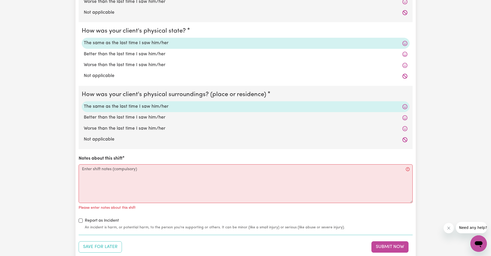
scroll to position [477, 0]
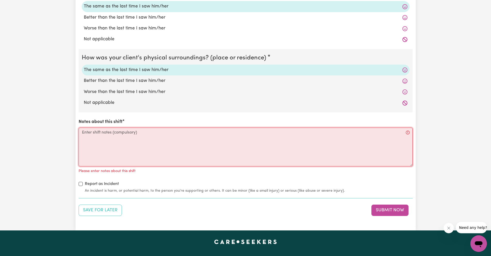
click at [220, 152] on textarea "Notes about this shift" at bounding box center [246, 146] width 334 height 39
paste textarea "Help [PERSON_NAME] get ready for the day - took him out"
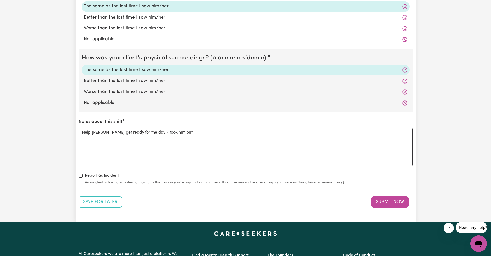
click at [265, 126] on div "Notes about this shift Help [PERSON_NAME] get ready for the day - took him out" at bounding box center [246, 141] width 334 height 47
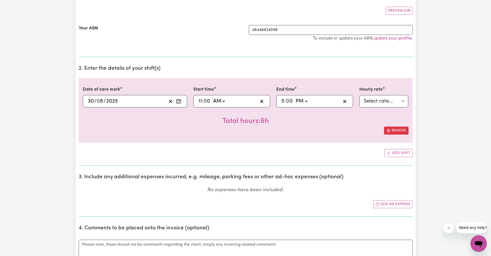
scroll to position [93, 0]
click at [182, 103] on button "Enter the date of care work" at bounding box center [179, 102] width 8 height 8
click at [207, 64] on section "2. Enter the details of your shift(s) Date of care work [DATE] 30 / 0 8 / 2025 …" at bounding box center [246, 113] width 334 height 104
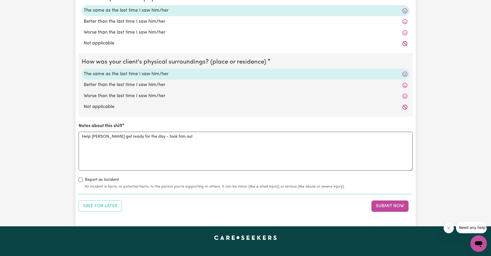
scroll to position [472, 0]
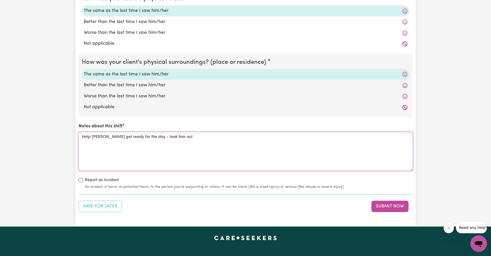
click at [197, 144] on textarea "Help [PERSON_NAME] get ready for the day - took him out" at bounding box center [246, 151] width 334 height 39
click at [220, 129] on div "Notes about this shift Help [PERSON_NAME] get ready for the day - ex phys" at bounding box center [246, 146] width 334 height 47
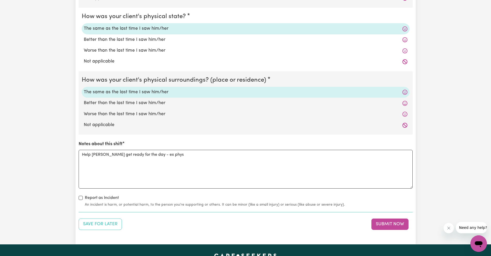
scroll to position [455, 0]
click at [400, 224] on button "Submit Now" at bounding box center [390, 223] width 37 height 11
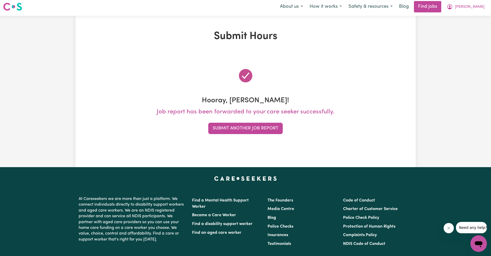
scroll to position [0, 0]
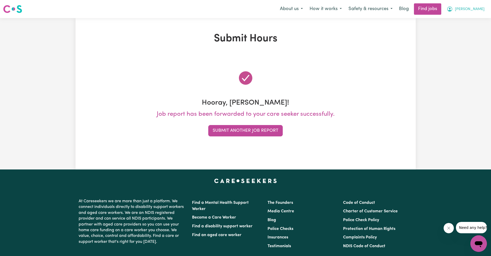
click at [473, 13] on button "[PERSON_NAME]" at bounding box center [466, 9] width 45 height 11
click at [473, 10] on span "[PERSON_NAME]" at bounding box center [470, 9] width 30 height 6
click at [469, 16] on link "My Account" at bounding box center [467, 20] width 41 height 10
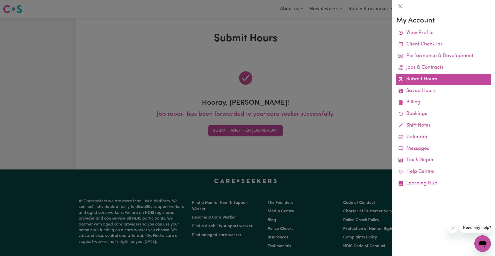
click at [432, 80] on link "Submit Hours" at bounding box center [443, 80] width 95 height 12
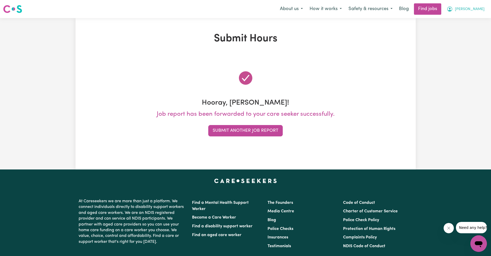
click at [474, 14] on button "[PERSON_NAME]" at bounding box center [466, 9] width 45 height 11
click at [468, 24] on link "My Account" at bounding box center [467, 20] width 41 height 10
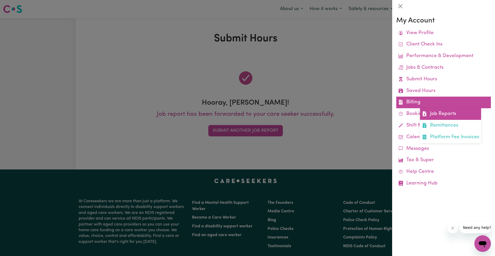
click at [453, 113] on link "Job Reports" at bounding box center [450, 114] width 61 height 12
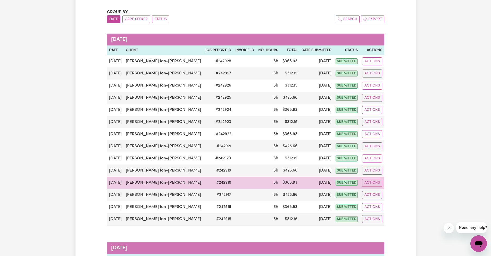
scroll to position [48, 0]
